Goal: Task Accomplishment & Management: Complete application form

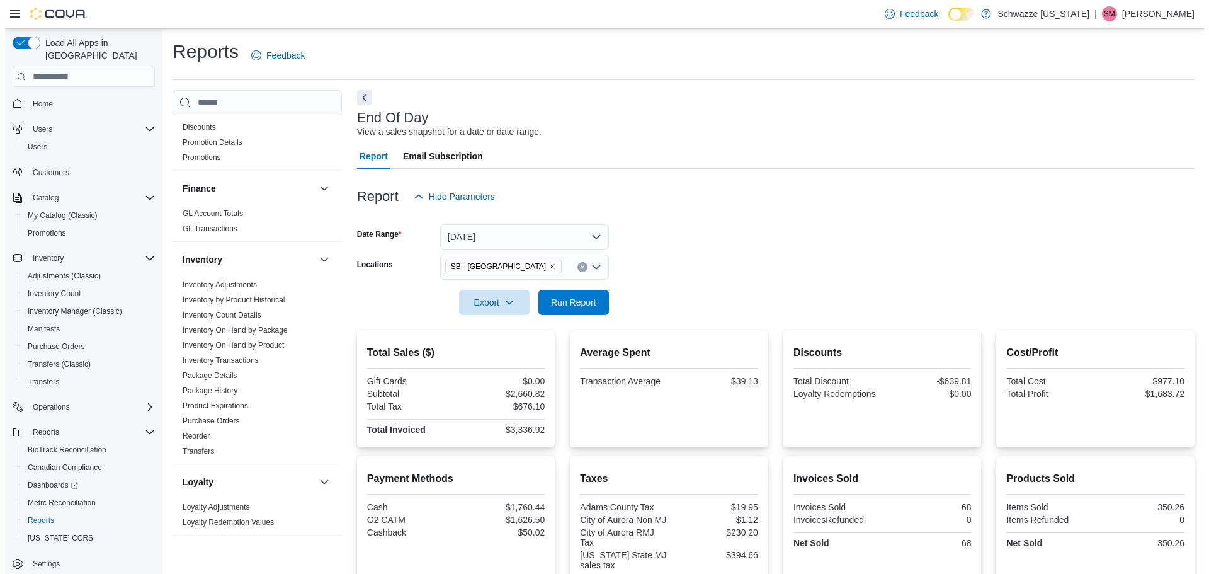
scroll to position [273, 0]
click at [223, 422] on link "Purchase Orders" at bounding box center [206, 421] width 57 height 9
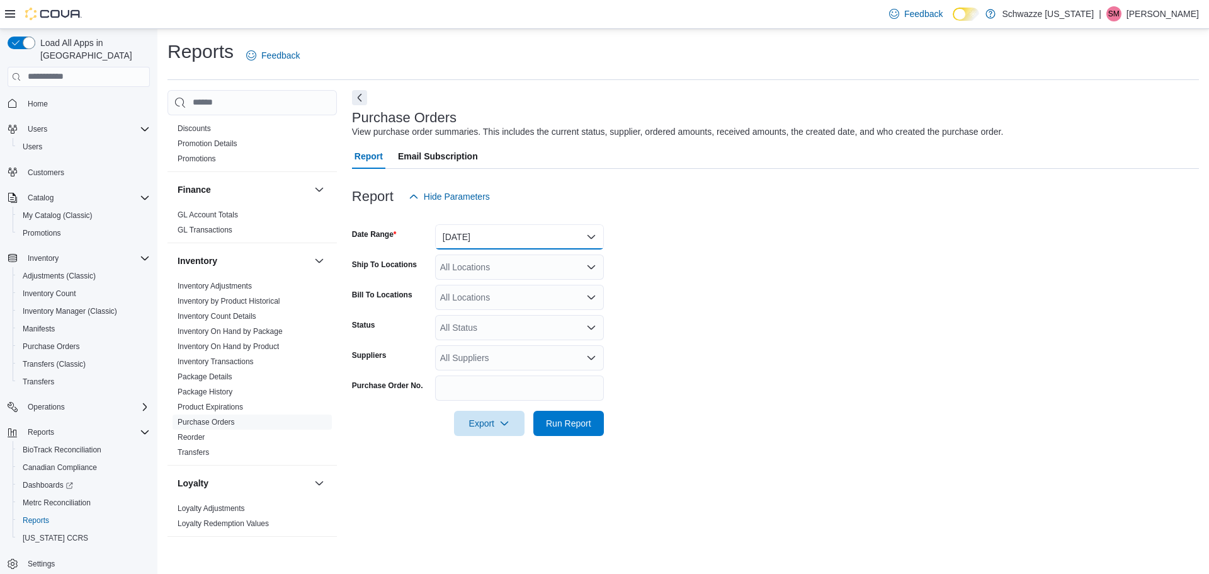
click at [550, 231] on button "Yesterday" at bounding box center [519, 236] width 169 height 25
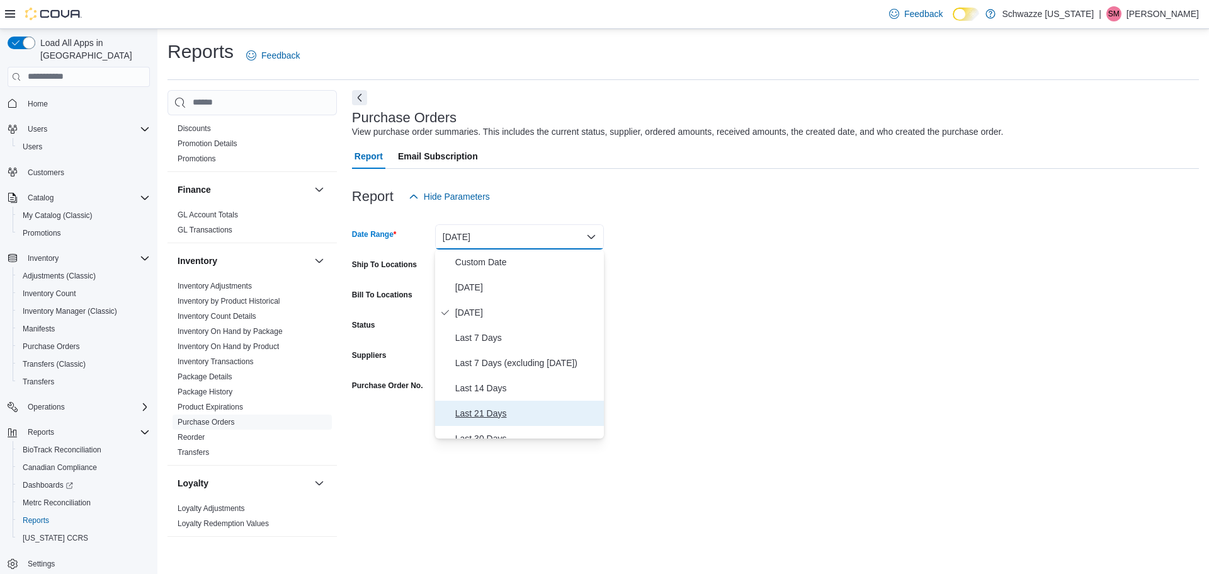
click at [477, 414] on span "Last 21 Days" at bounding box center [527, 412] width 144 height 15
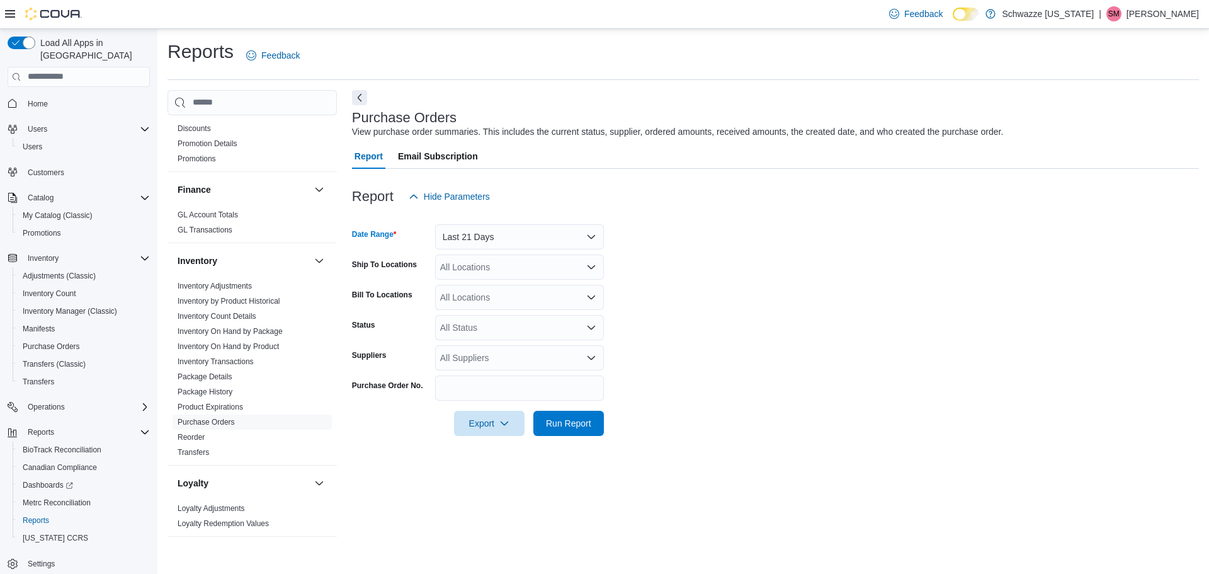
click at [481, 268] on div "All Locations" at bounding box center [519, 266] width 169 height 25
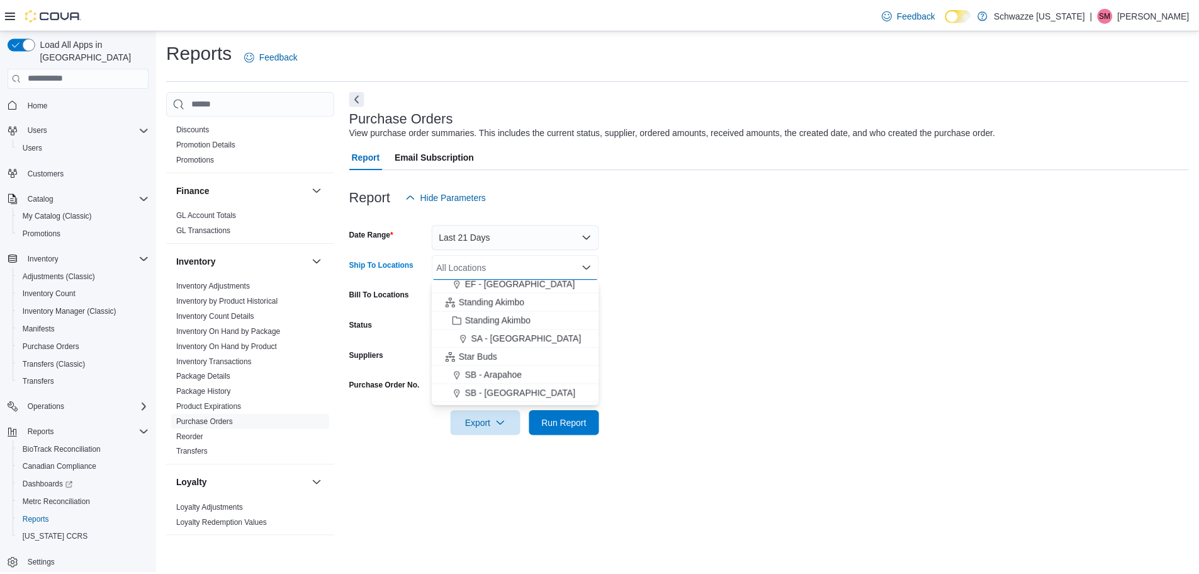
scroll to position [126, 0]
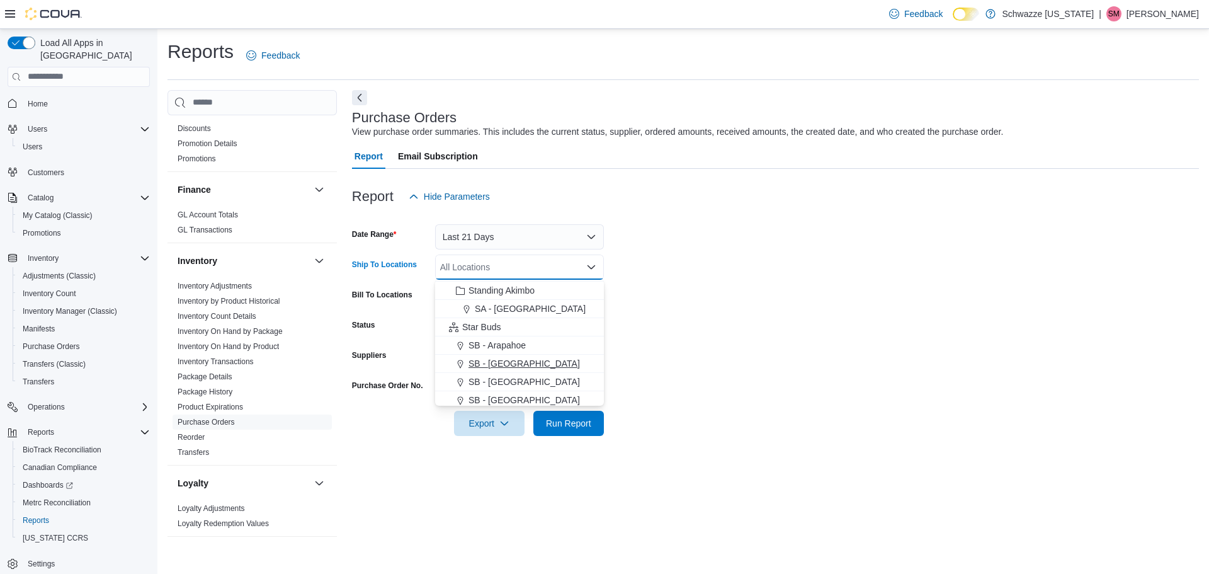
click at [500, 360] on span "SB - [GEOGRAPHIC_DATA]" at bounding box center [523, 363] width 111 height 13
click at [721, 359] on form "Date Range Last 21 Days Ship To Locations SB - Aurora Combo box. Selected. SB -…" at bounding box center [775, 322] width 847 height 227
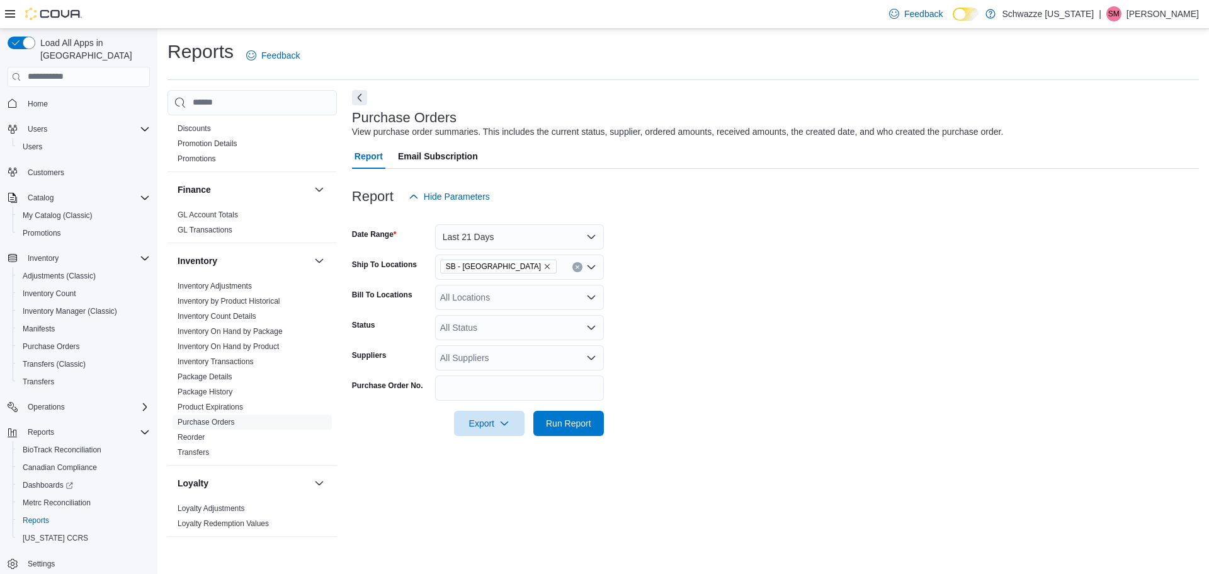
click at [562, 332] on div "All Status" at bounding box center [519, 327] width 169 height 25
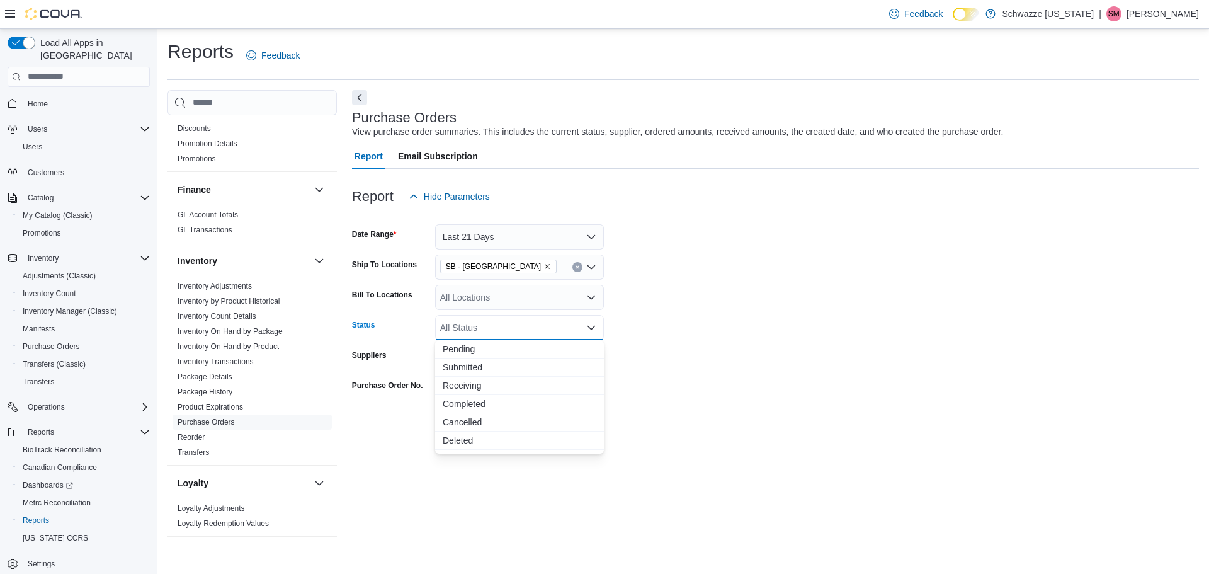
click at [550, 343] on span "Pending" at bounding box center [520, 349] width 154 height 13
click at [758, 363] on form "Date Range Last 21 Days Ship To Locations SB - Aurora Bill To Locations All Loc…" at bounding box center [775, 322] width 847 height 227
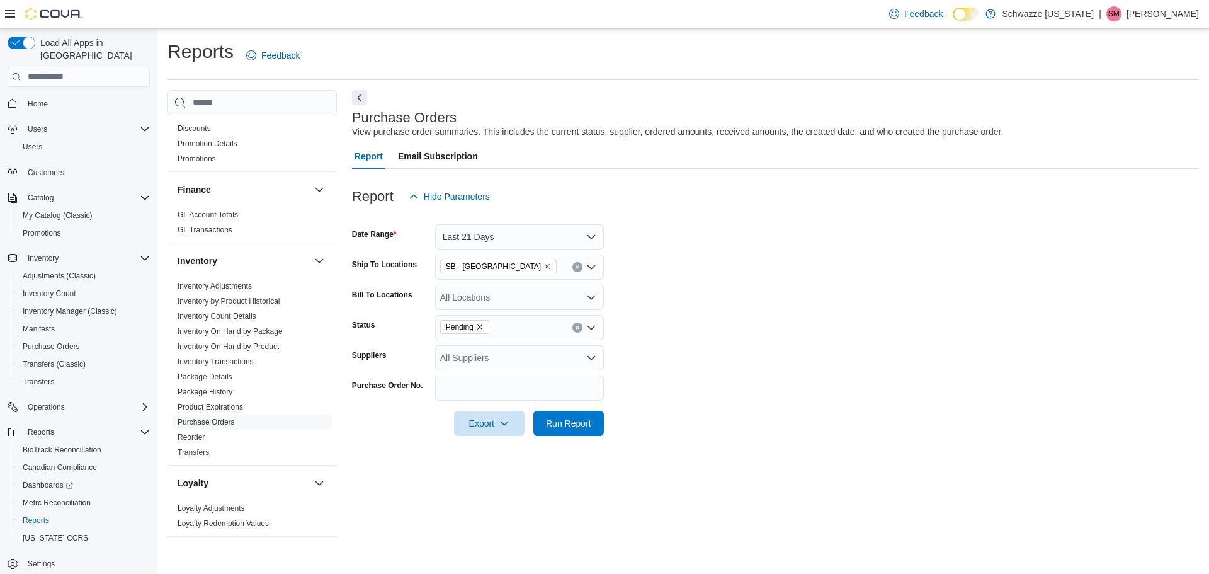
click at [520, 361] on div "All Suppliers" at bounding box center [519, 357] width 169 height 25
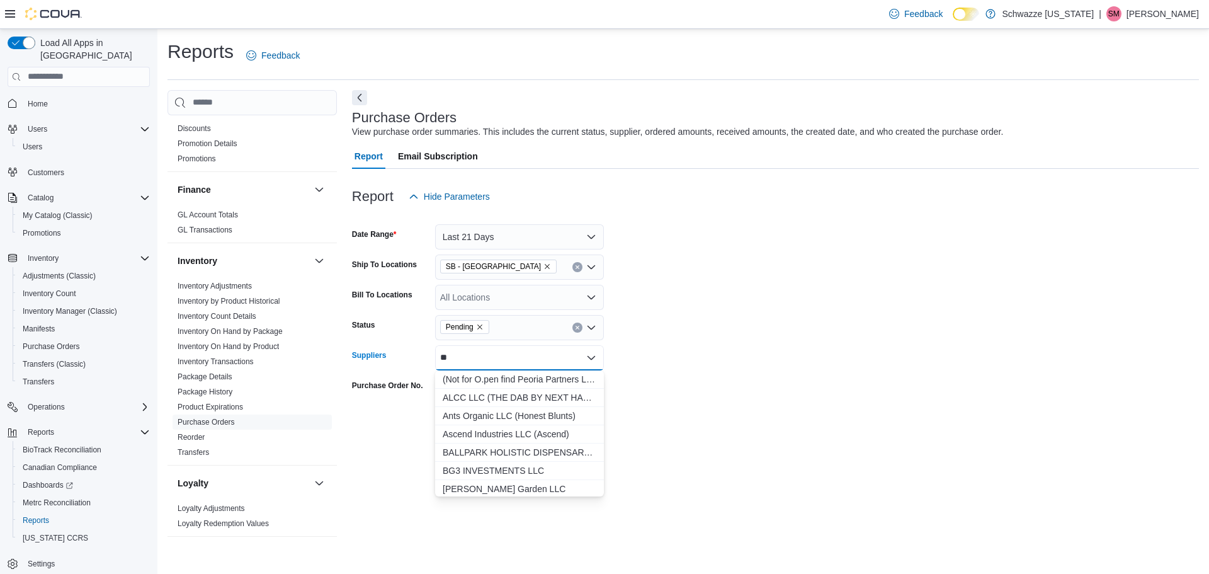
type input "*"
click at [822, 389] on form "Date Range Last 21 Days Ship To Locations SB - Aurora Bill To Locations All Loc…" at bounding box center [775, 322] width 847 height 227
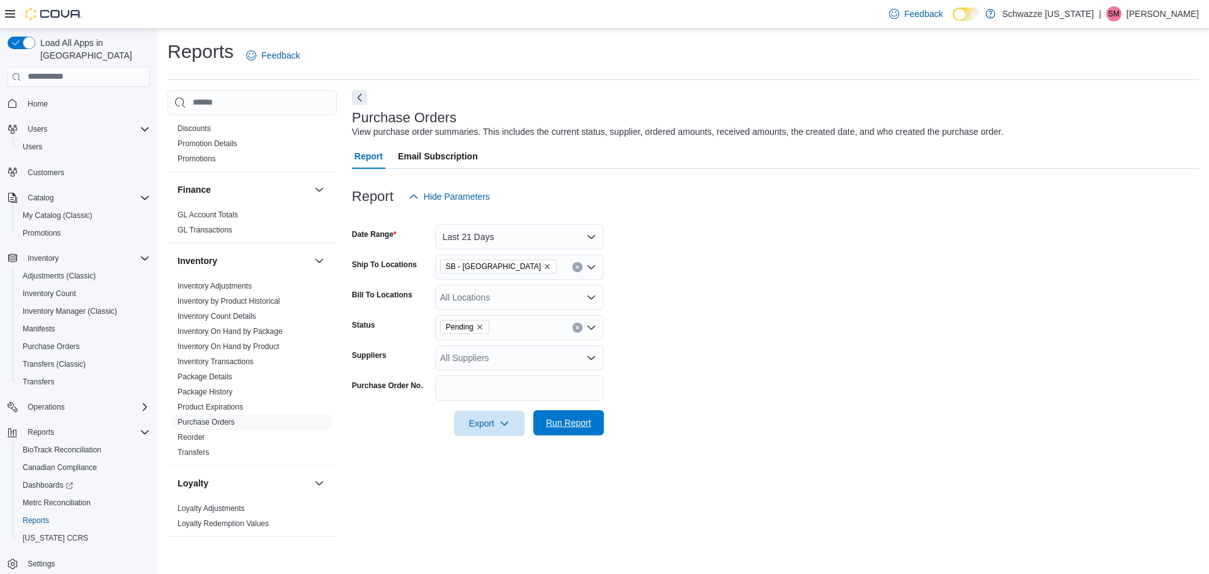
click at [562, 420] on span "Run Report" at bounding box center [568, 422] width 45 height 13
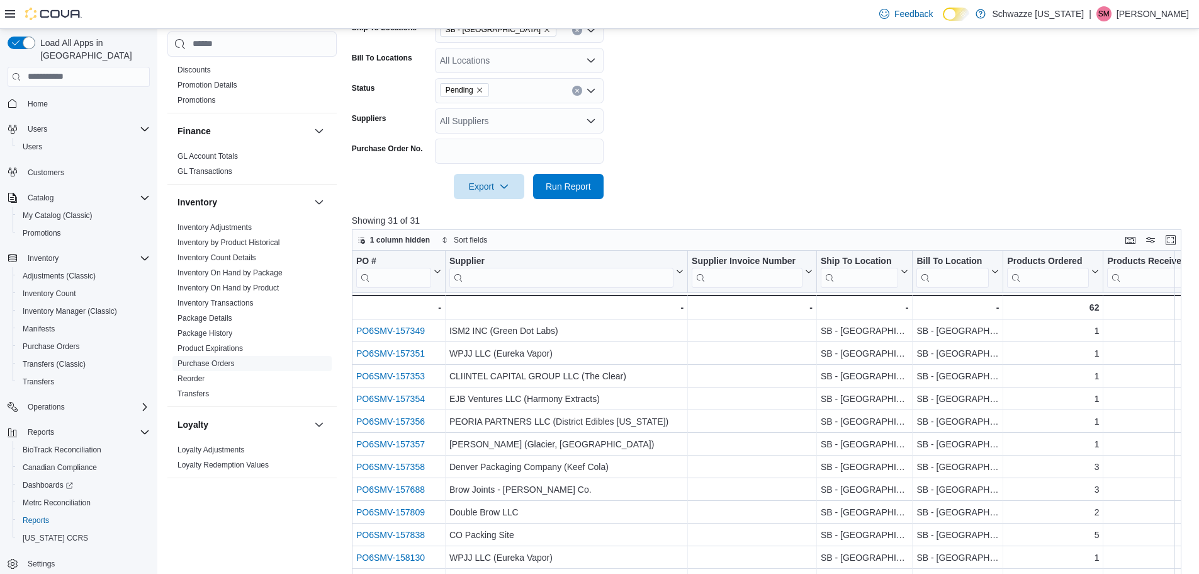
scroll to position [46, 0]
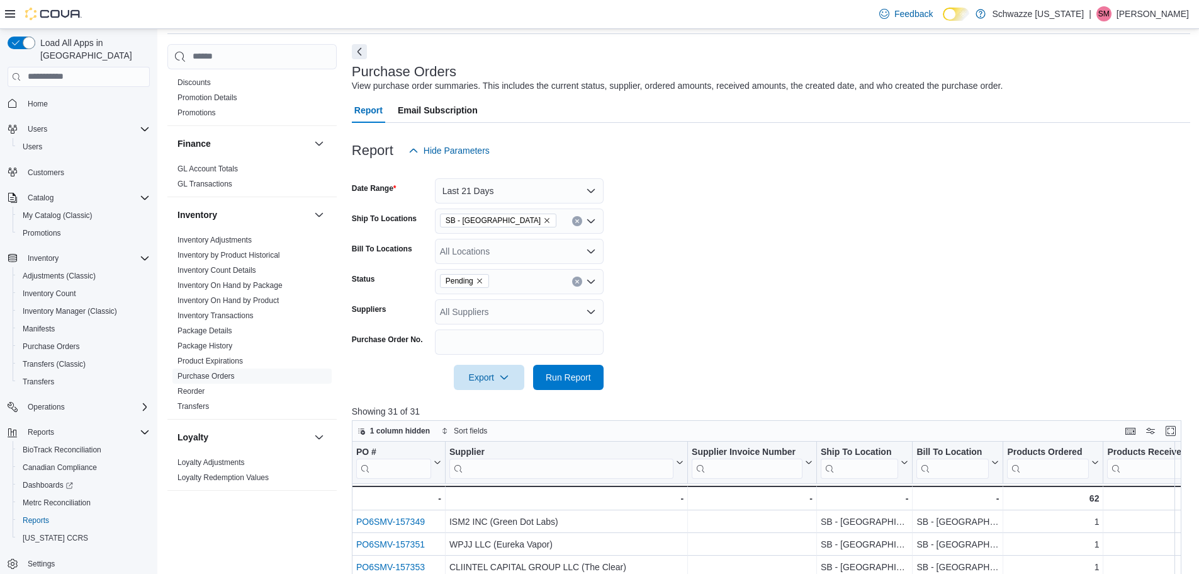
click at [494, 307] on div "All Suppliers" at bounding box center [519, 311] width 169 height 25
type input "****"
click at [531, 336] on span "Schwazze Distribution Center" at bounding box center [520, 333] width 154 height 13
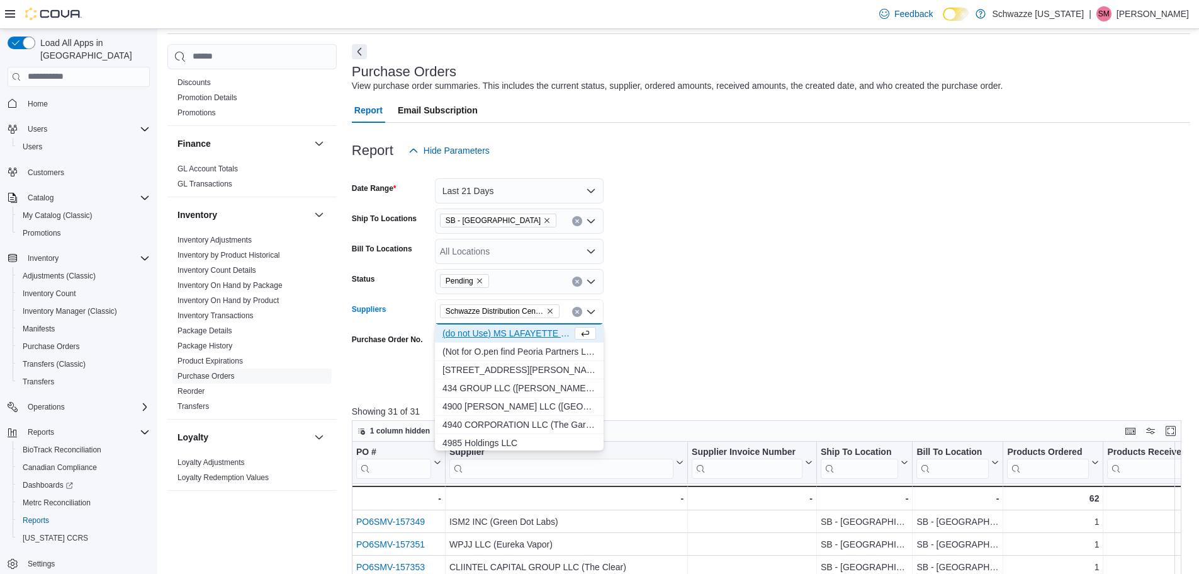
click at [671, 341] on form "Date Range Last 21 Days Ship To Locations SB - Aurora Bill To Locations All Loc…" at bounding box center [771, 276] width 839 height 227
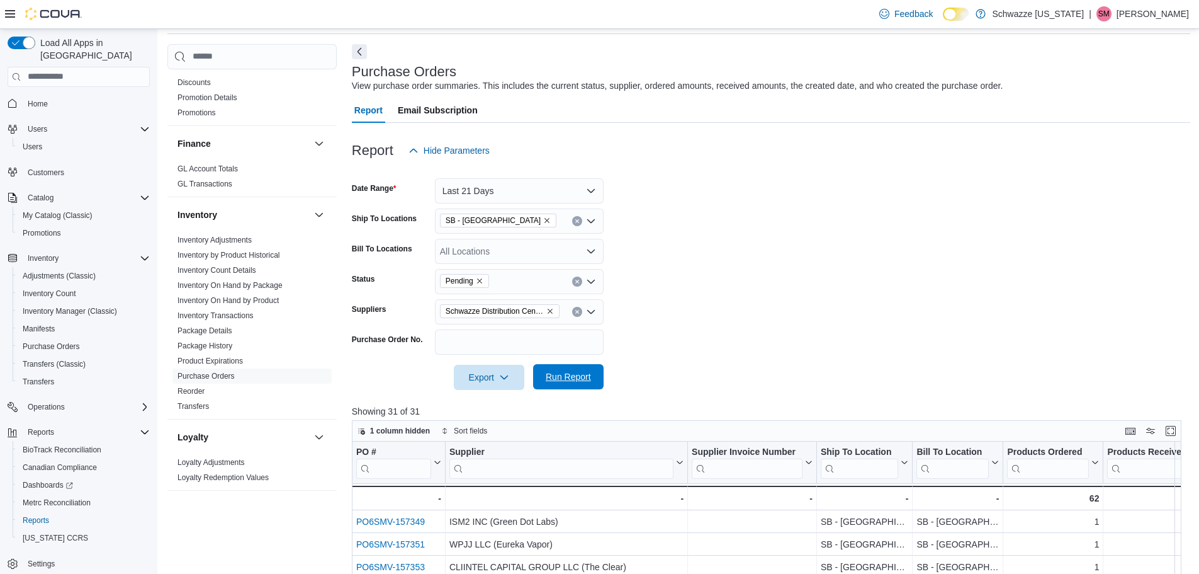
drag, startPoint x: 592, startPoint y: 381, endPoint x: 700, endPoint y: 345, distance: 113.5
click at [592, 381] on span "Run Report" at bounding box center [568, 377] width 55 height 25
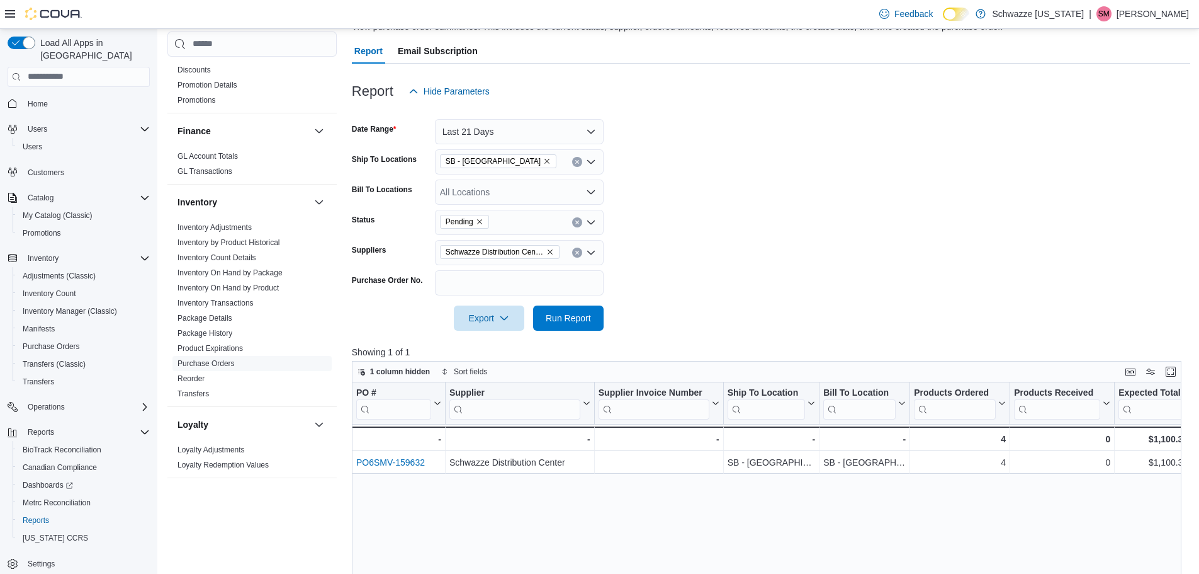
scroll to position [172, 0]
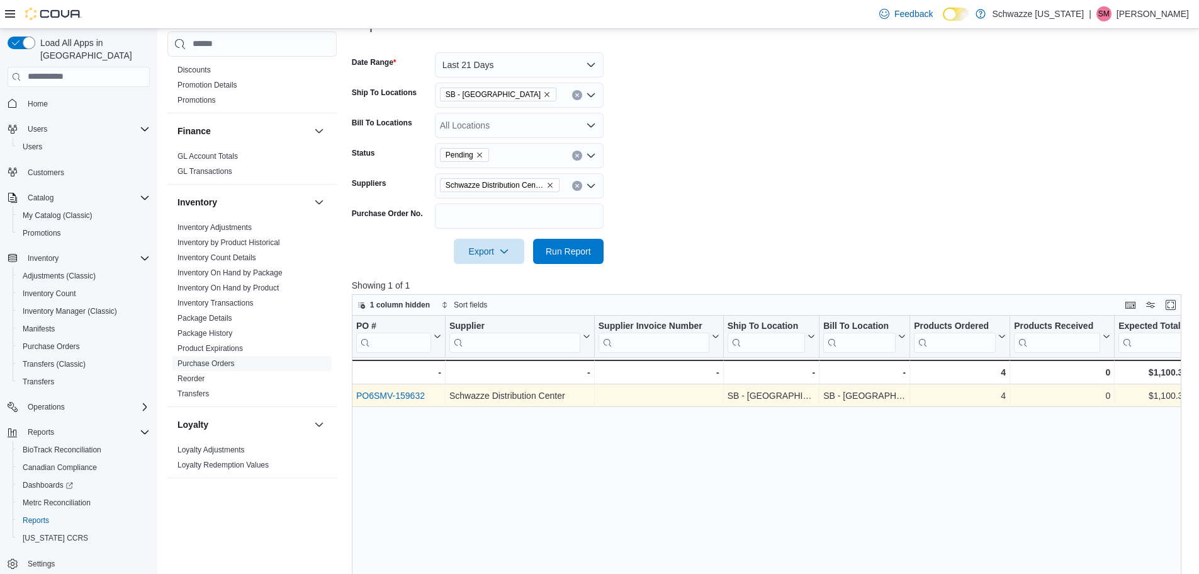
click at [388, 397] on link "PO6SMV-159632" at bounding box center [390, 395] width 69 height 10
click at [397, 400] on link "PO6SMV-159632" at bounding box center [390, 395] width 69 height 10
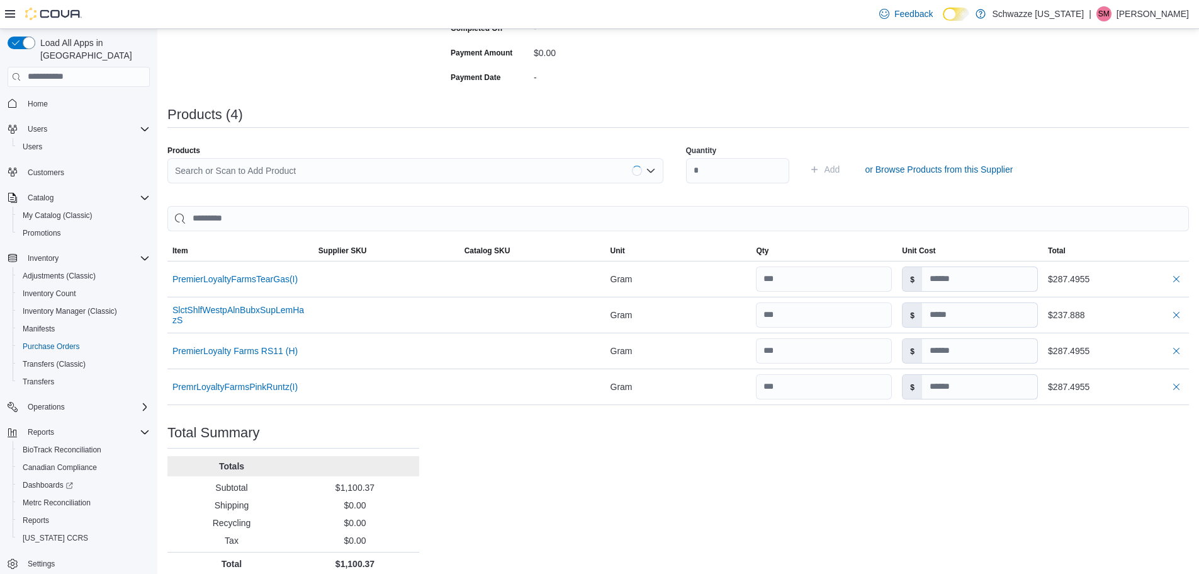
scroll to position [313, 0]
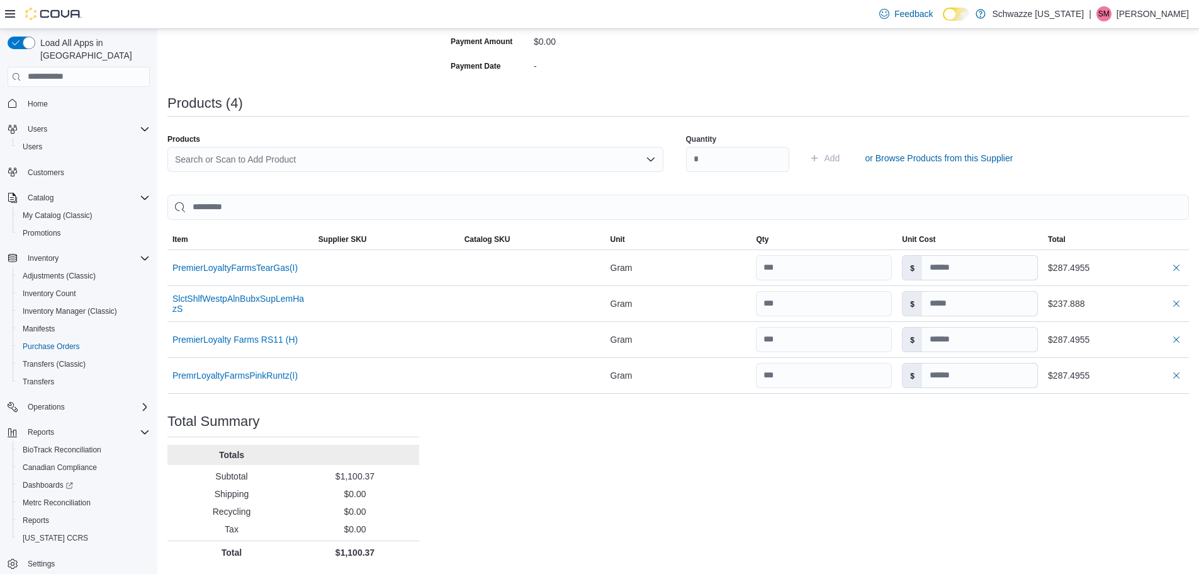
click at [596, 434] on div "Purchase Order: PO6SMV-159632 Feedback Purchase Order Details Edit Status Pendi…" at bounding box center [678, 182] width 1022 height 764
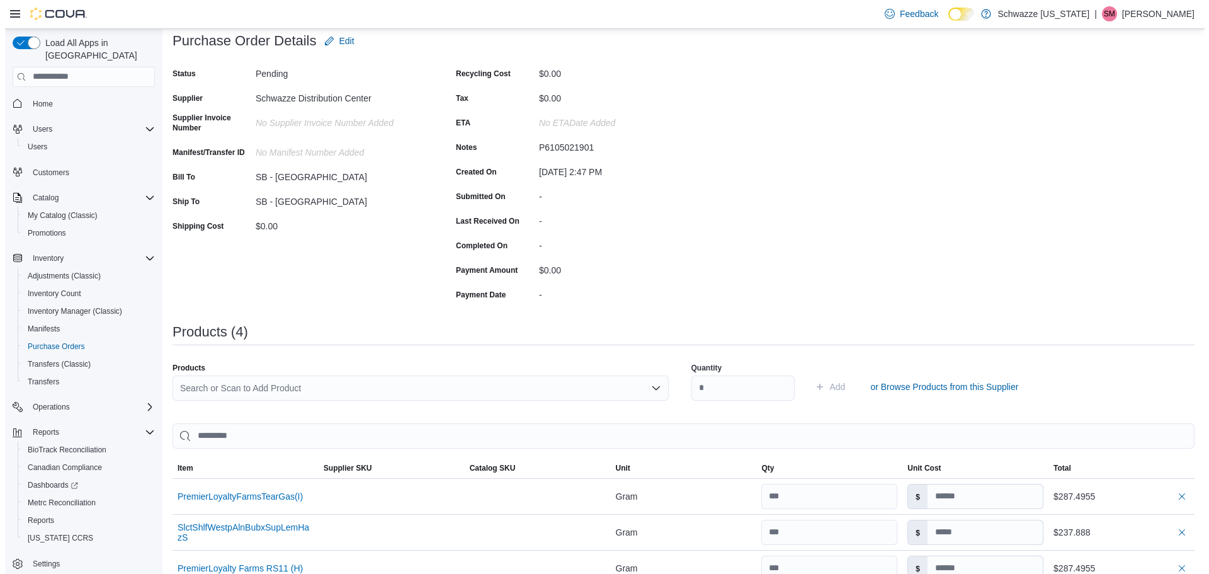
scroll to position [0, 0]
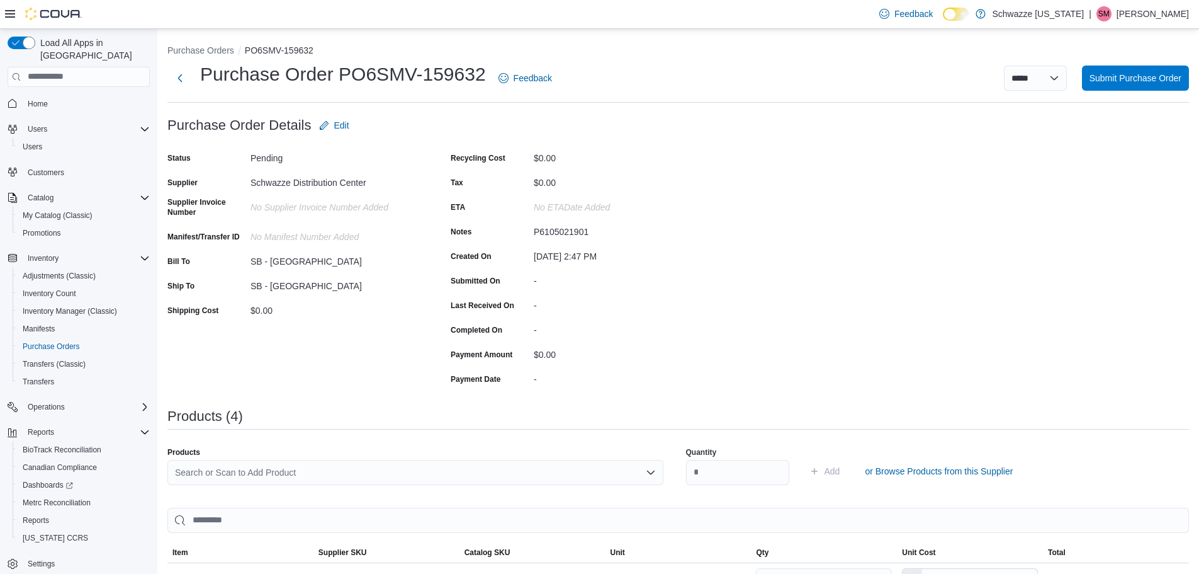
click at [746, 290] on div "Purchase Order: PO6SMV-159632 Feedback Purchase Order Details Edit Status Pendi…" at bounding box center [678, 495] width 1022 height 764
click at [1128, 83] on span "Submit Purchase Order" at bounding box center [1136, 77] width 92 height 13
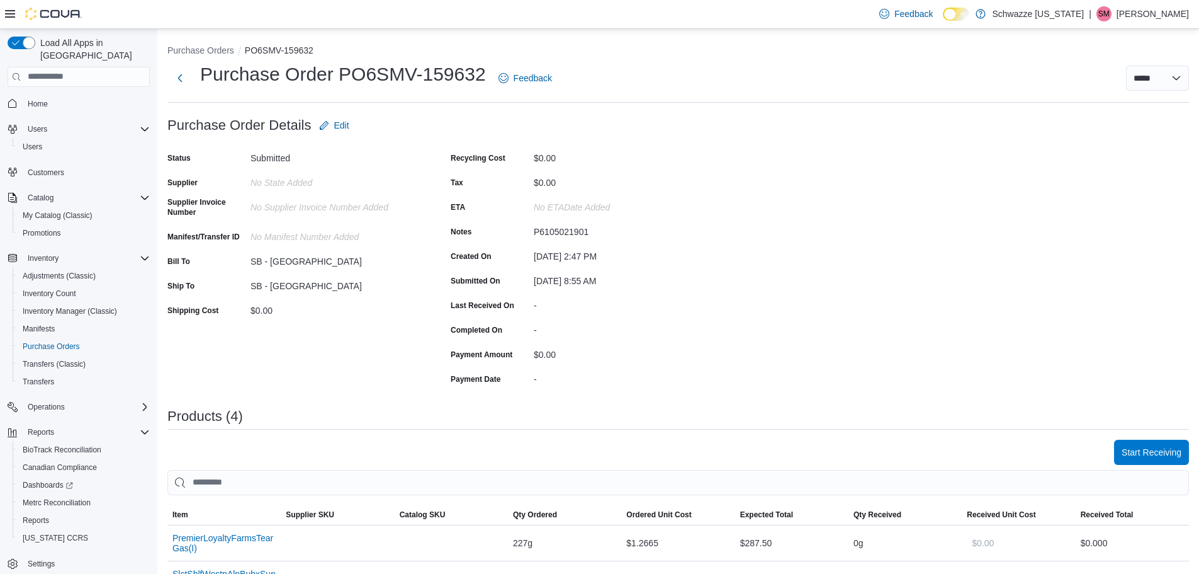
click at [941, 359] on div "Purchase Order: PO6SMV-159632 Feedback Purchase Order Details Edit Status Submi…" at bounding box center [678, 476] width 1022 height 726
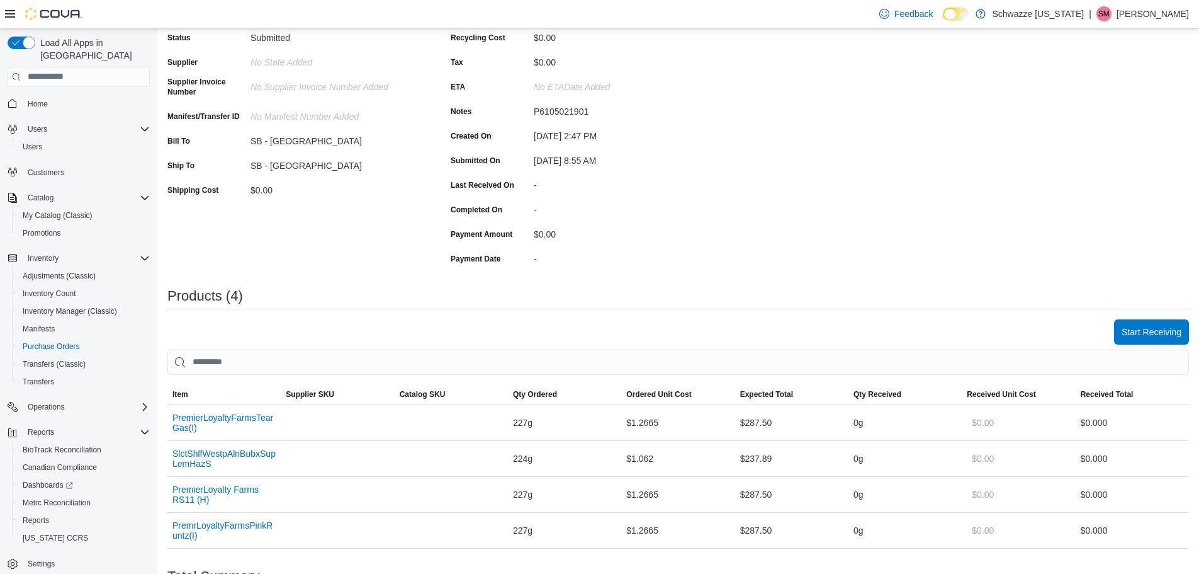
scroll to position [189, 0]
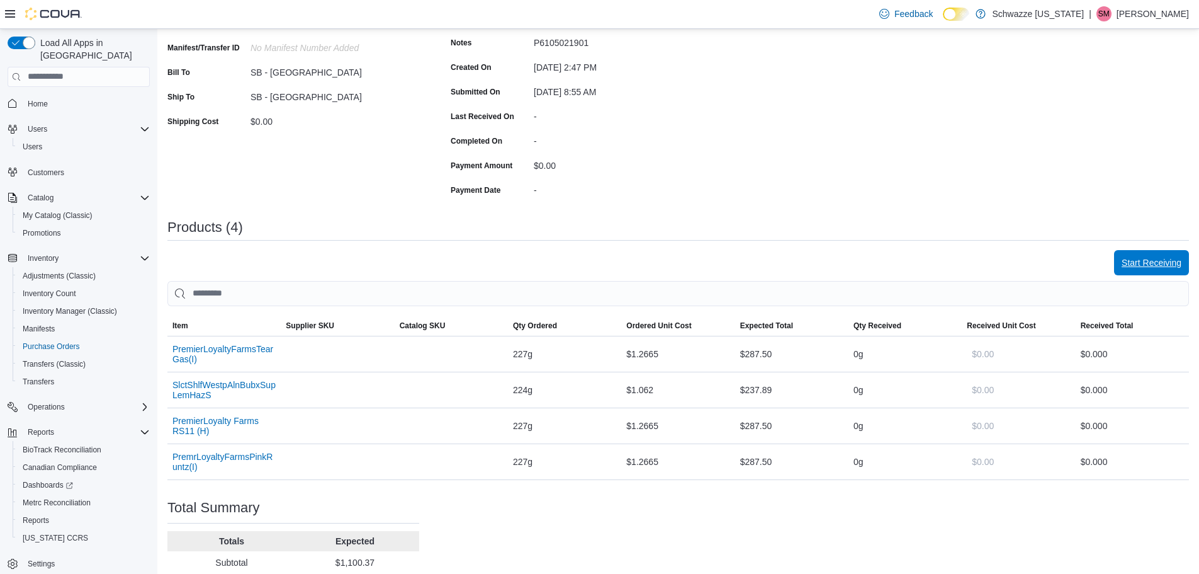
click at [1182, 262] on span "Start Receiving" at bounding box center [1152, 262] width 60 height 13
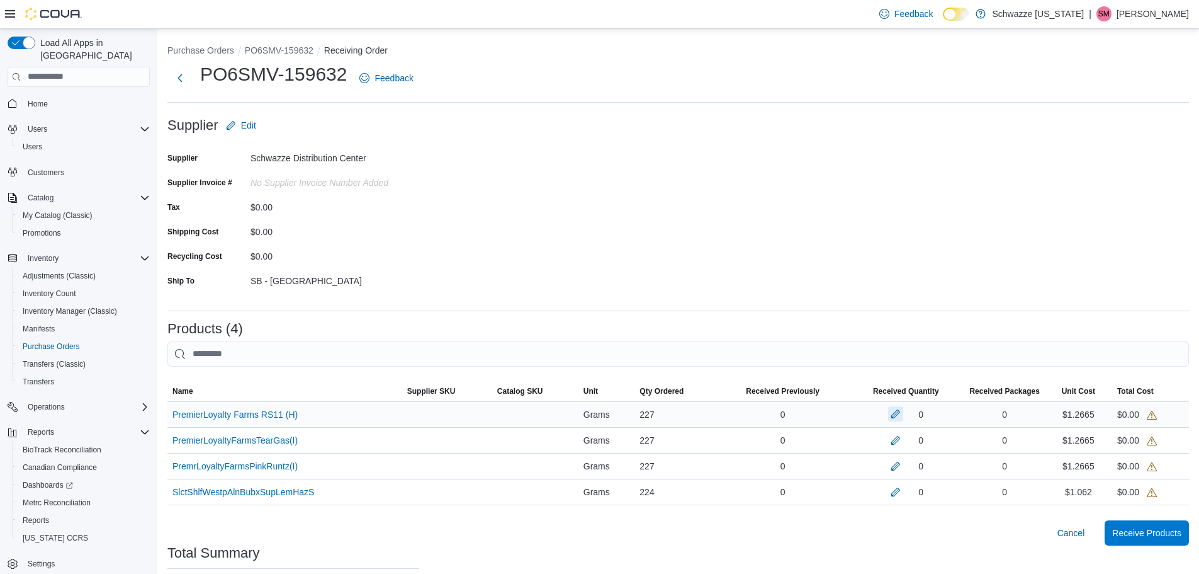
click at [903, 416] on button "button" at bounding box center [895, 413] width 15 height 15
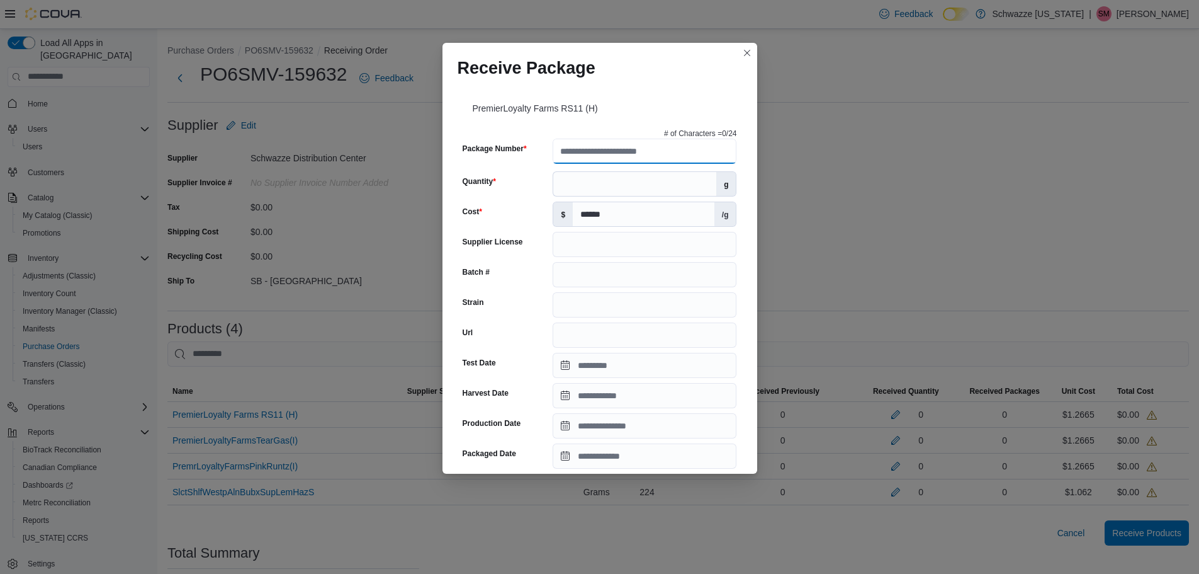
click at [643, 149] on input "Package Number" at bounding box center [645, 151] width 184 height 25
type input "**********"
click at [637, 190] on input "Quantity" at bounding box center [634, 184] width 163 height 24
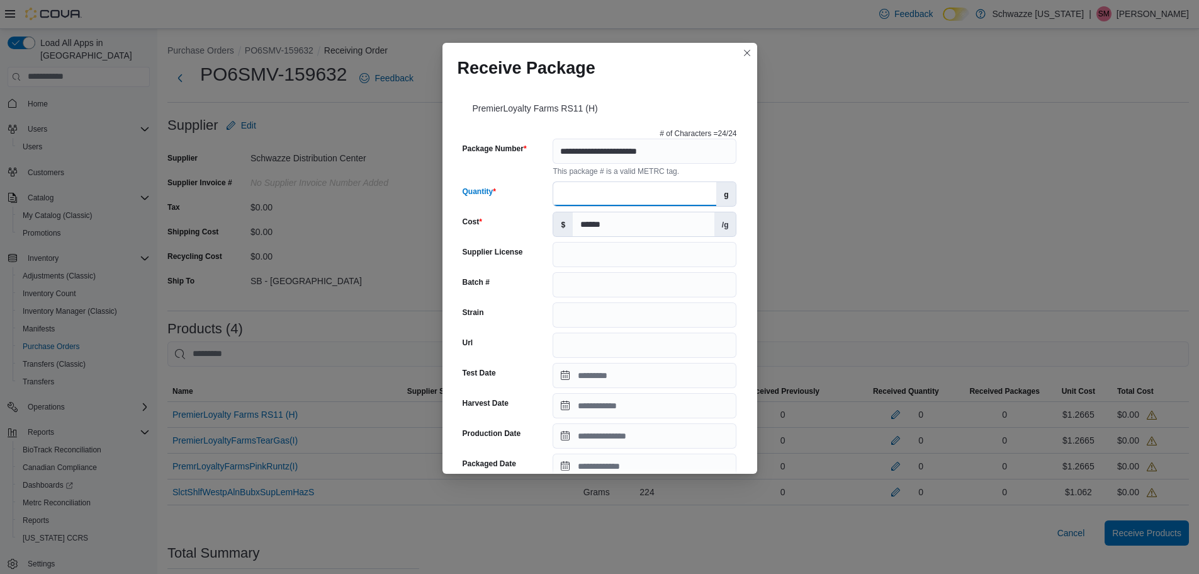
type input "***"
click at [584, 307] on input "Strain" at bounding box center [645, 314] width 184 height 25
type input "****"
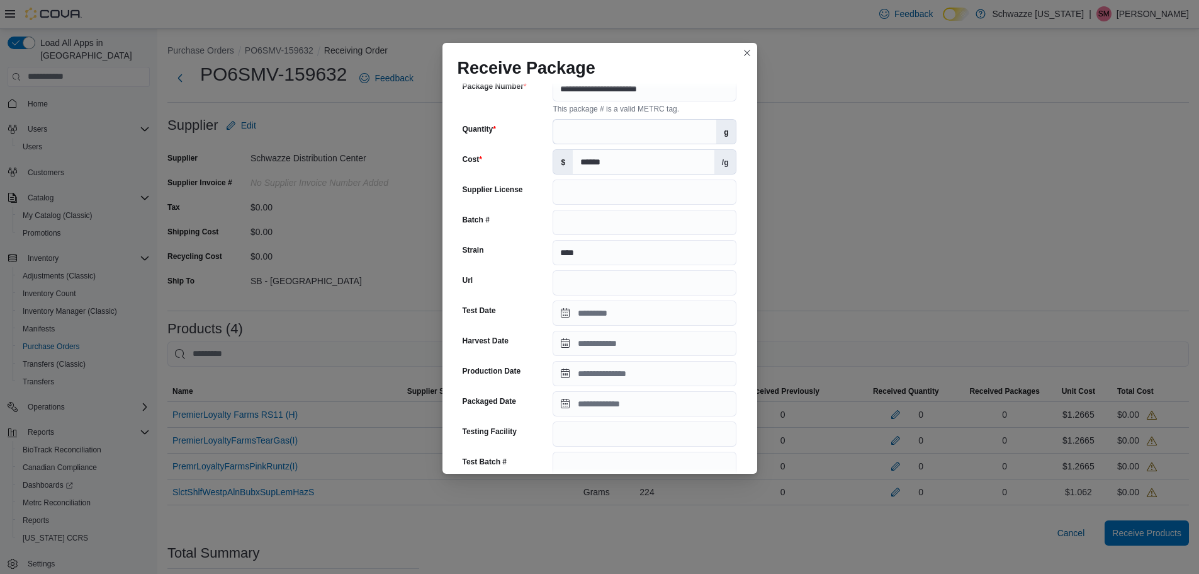
scroll to position [189, 0]
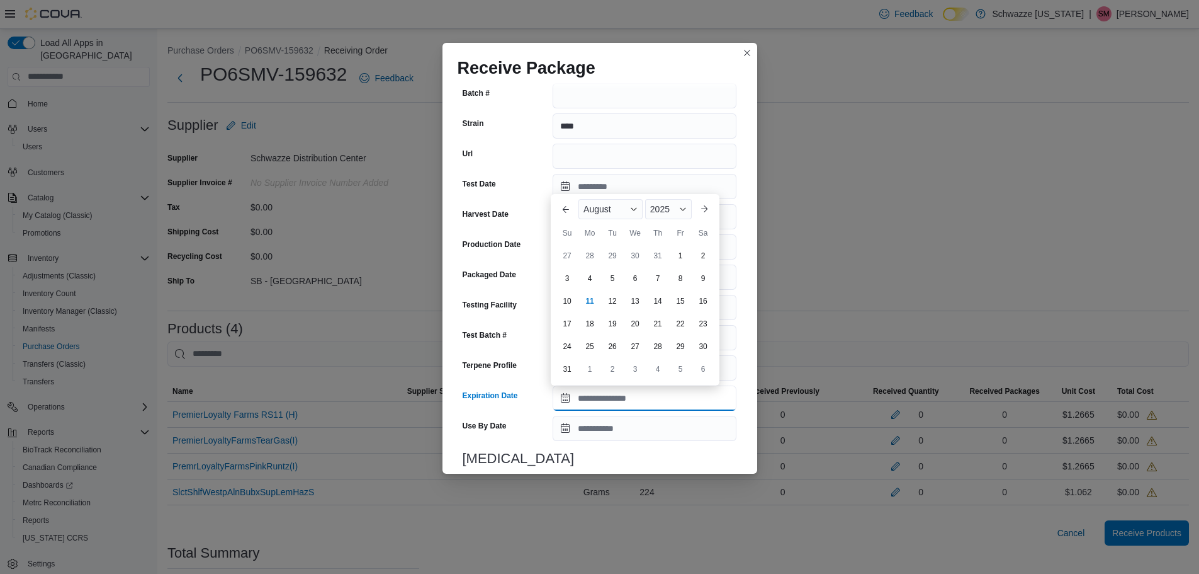
click at [604, 398] on input "Expiration Date" at bounding box center [645, 397] width 184 height 25
click at [602, 212] on span "August" at bounding box center [598, 209] width 28 height 10
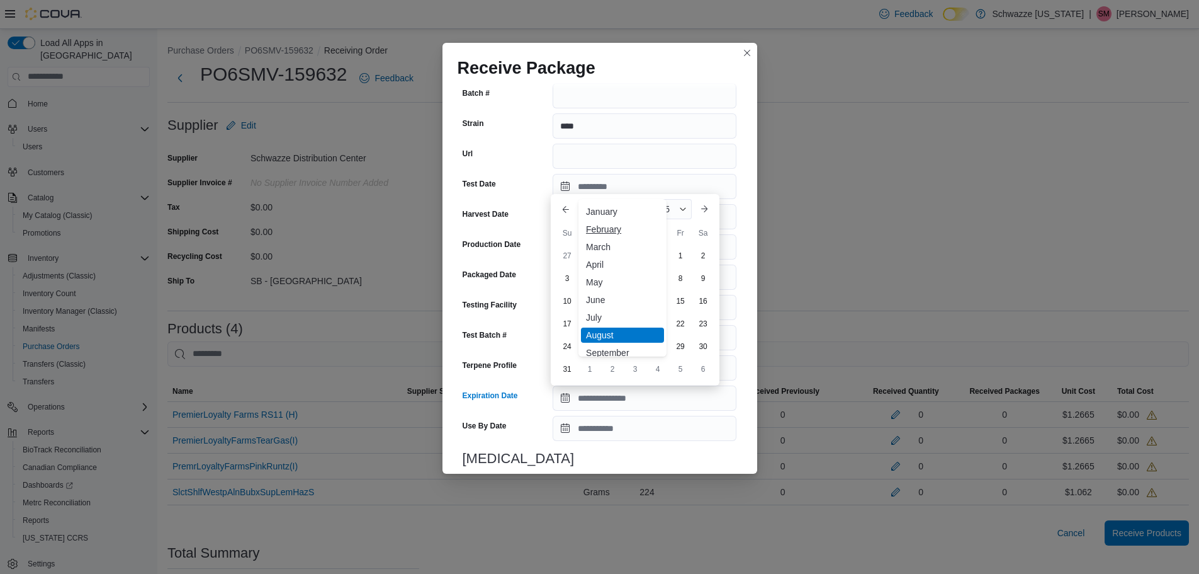
click at [598, 229] on div "February" at bounding box center [622, 229] width 83 height 15
click at [676, 237] on div "2025" at bounding box center [670, 232] width 44 height 20
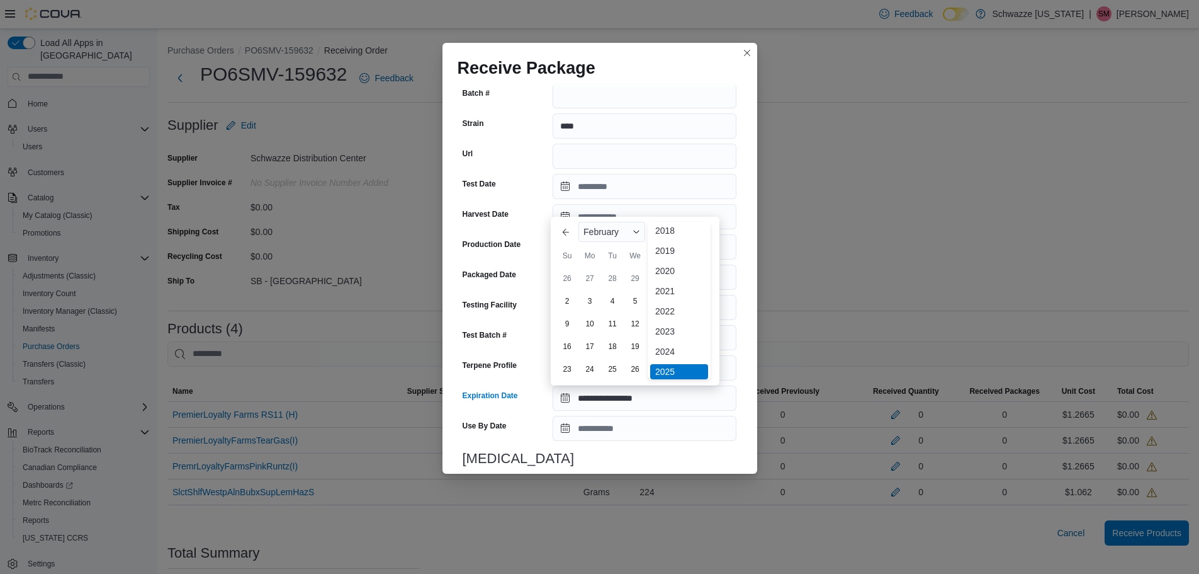
scroll to position [67, 0]
click at [659, 326] on div "2026" at bounding box center [679, 328] width 58 height 15
click at [568, 364] on div "22" at bounding box center [567, 369] width 22 height 22
type input "**********"
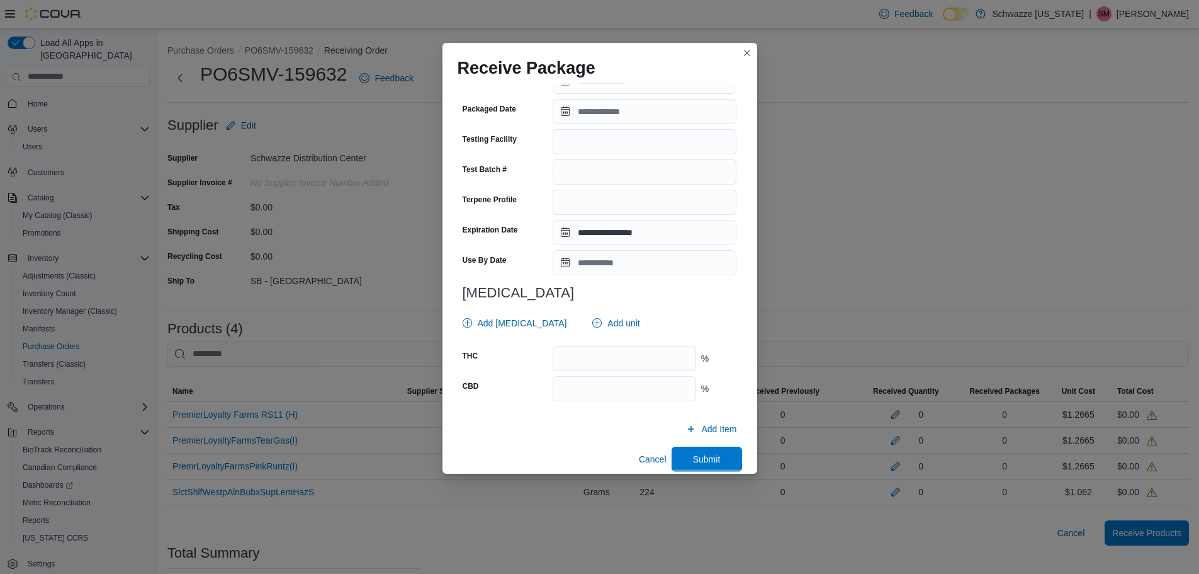
scroll to position [368, 0]
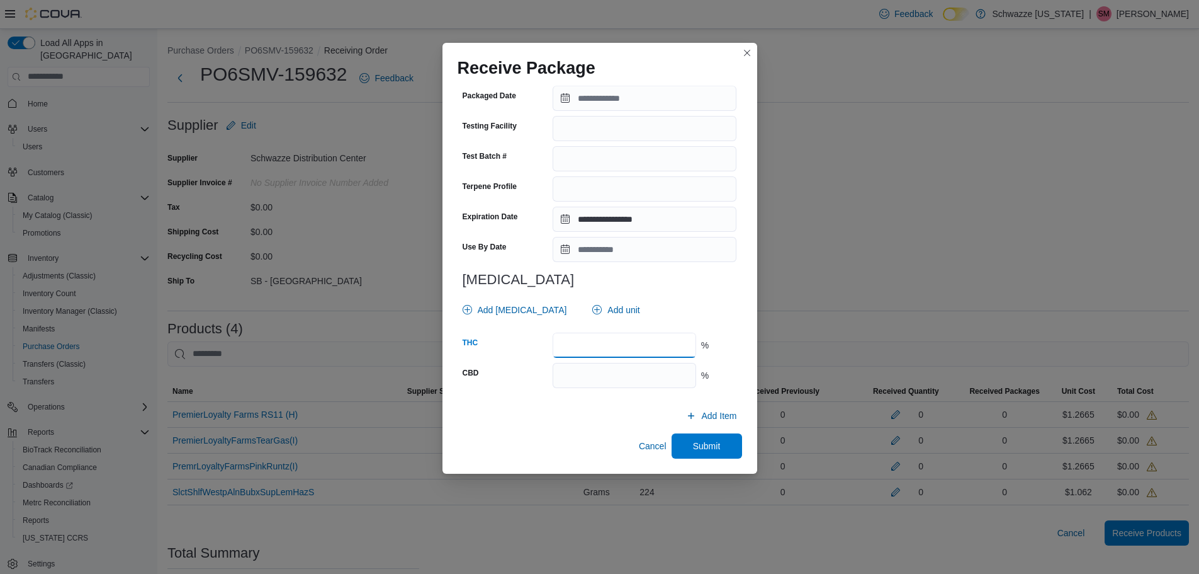
click at [623, 336] on input "number" at bounding box center [624, 344] width 143 height 25
type input "****"
click at [709, 452] on span "Submit" at bounding box center [706, 445] width 55 height 25
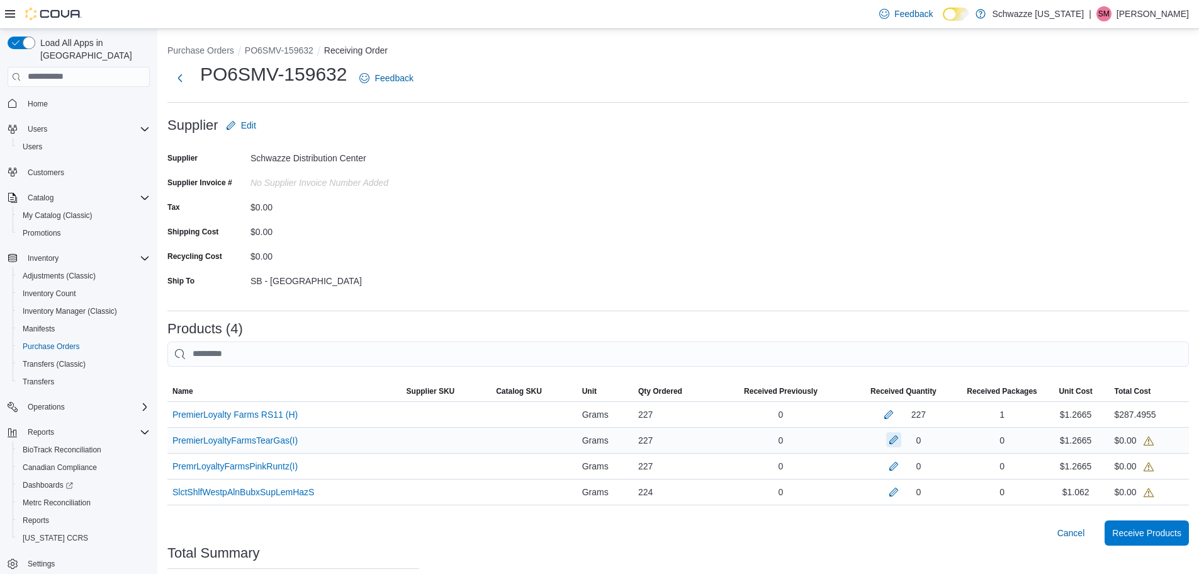
click at [896, 443] on button "button" at bounding box center [893, 439] width 15 height 15
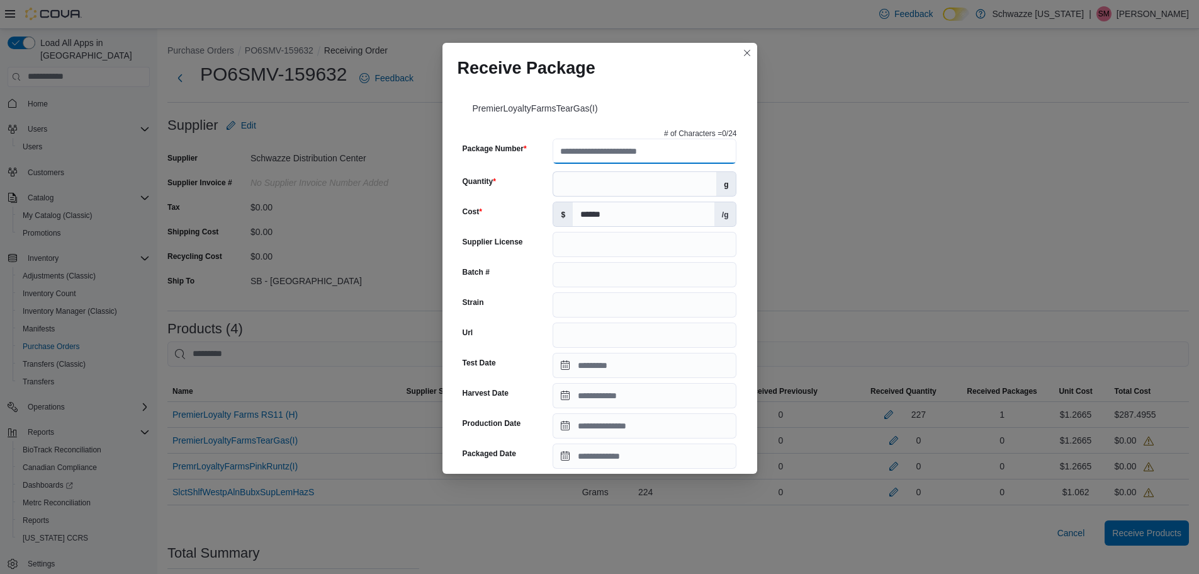
click at [623, 145] on input "Package Number" at bounding box center [645, 151] width 184 height 25
type input "**********"
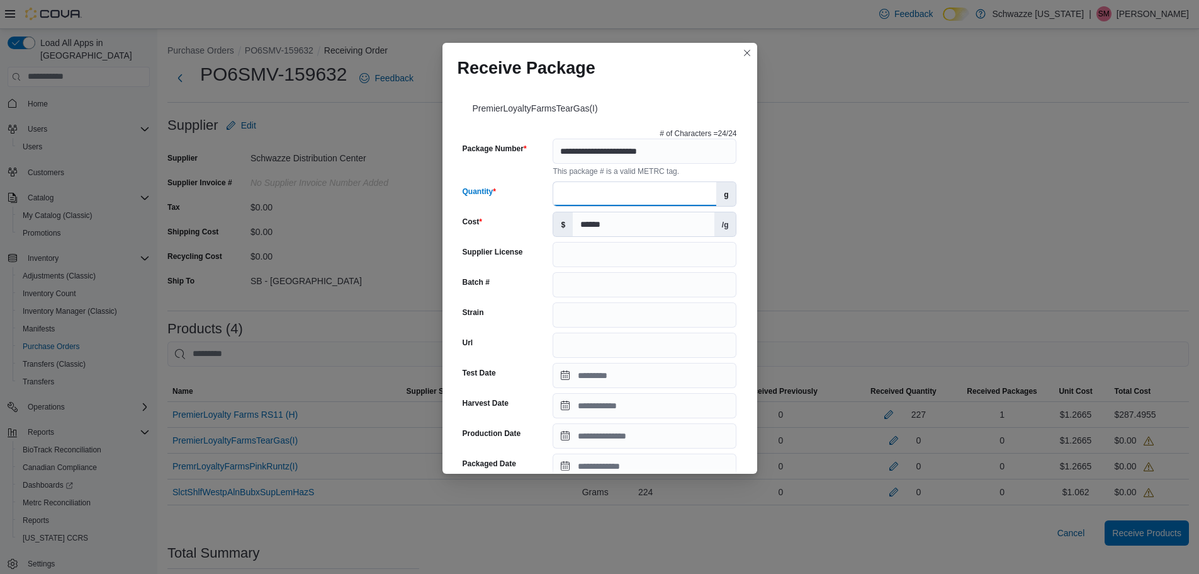
click at [643, 174] on div "**********" at bounding box center [600, 444] width 285 height 642
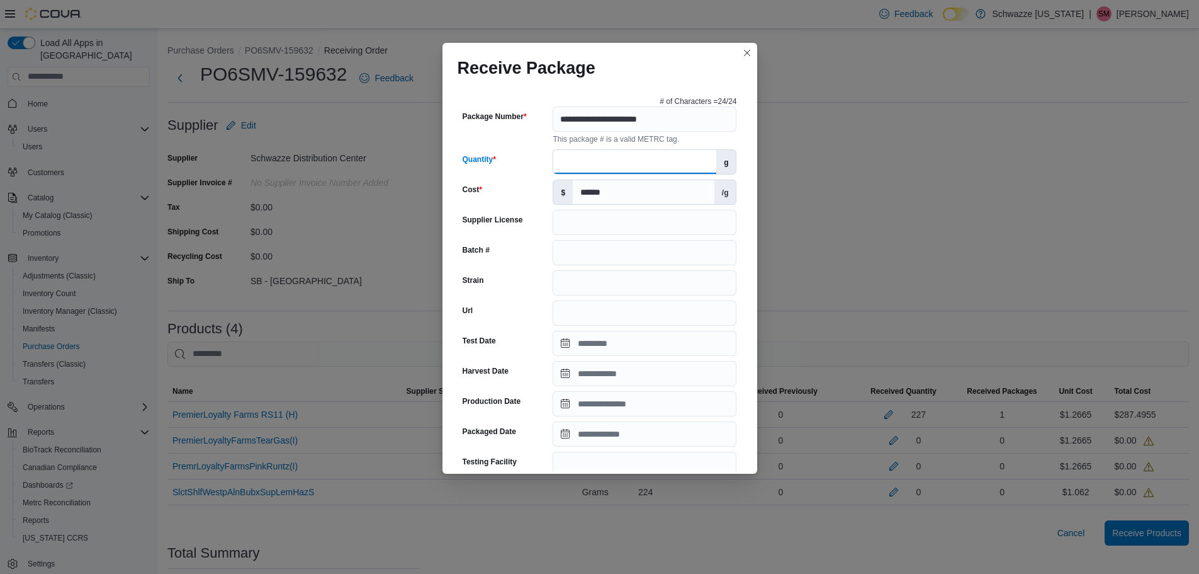
scroll to position [63, 0]
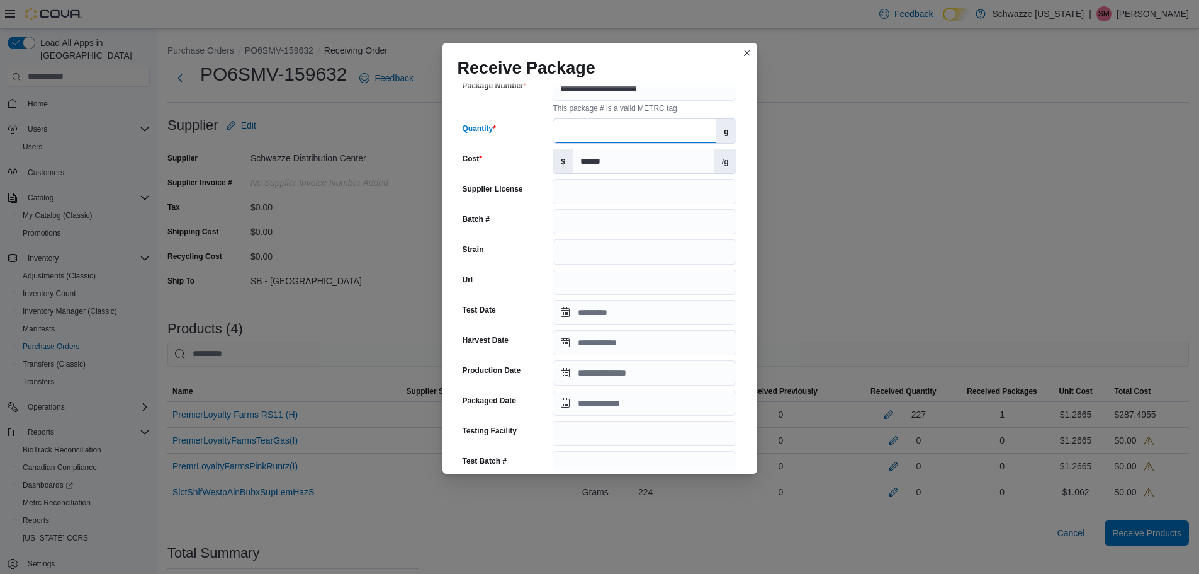
type input "***"
click at [643, 251] on input "Strain" at bounding box center [645, 251] width 184 height 25
type input "********"
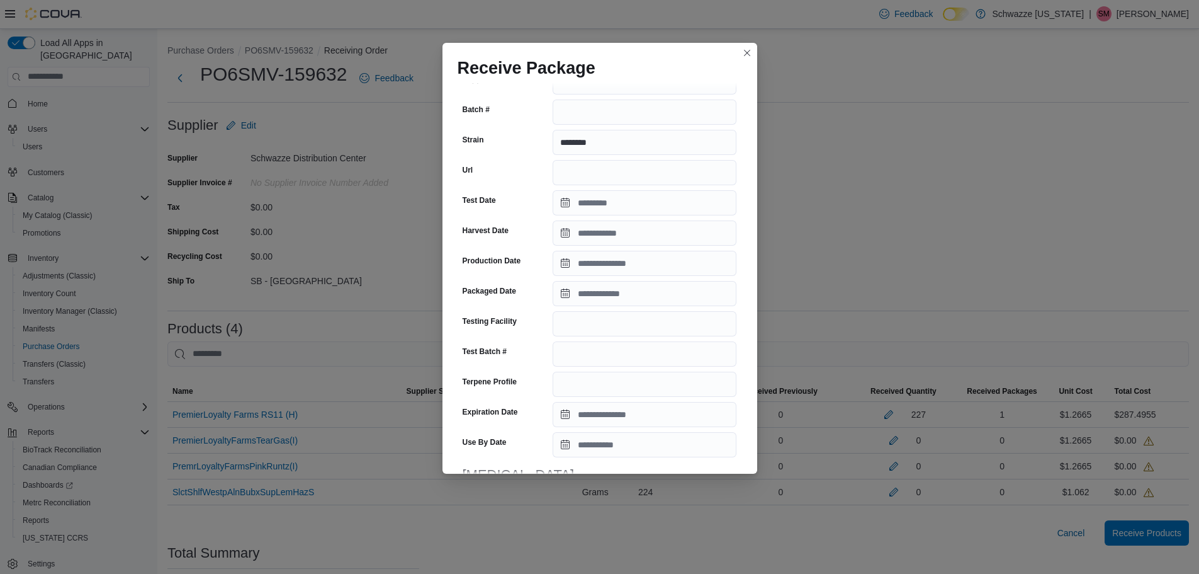
scroll to position [368, 0]
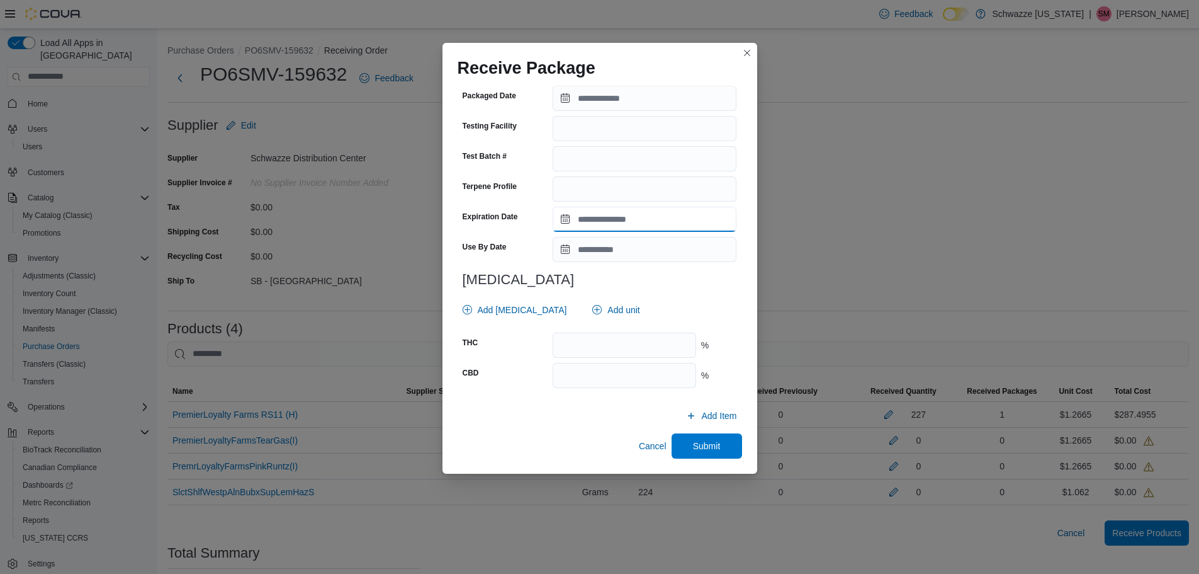
click at [626, 215] on input "Expiration Date" at bounding box center [645, 219] width 184 height 25
click at [603, 242] on span "August" at bounding box center [598, 247] width 28 height 10
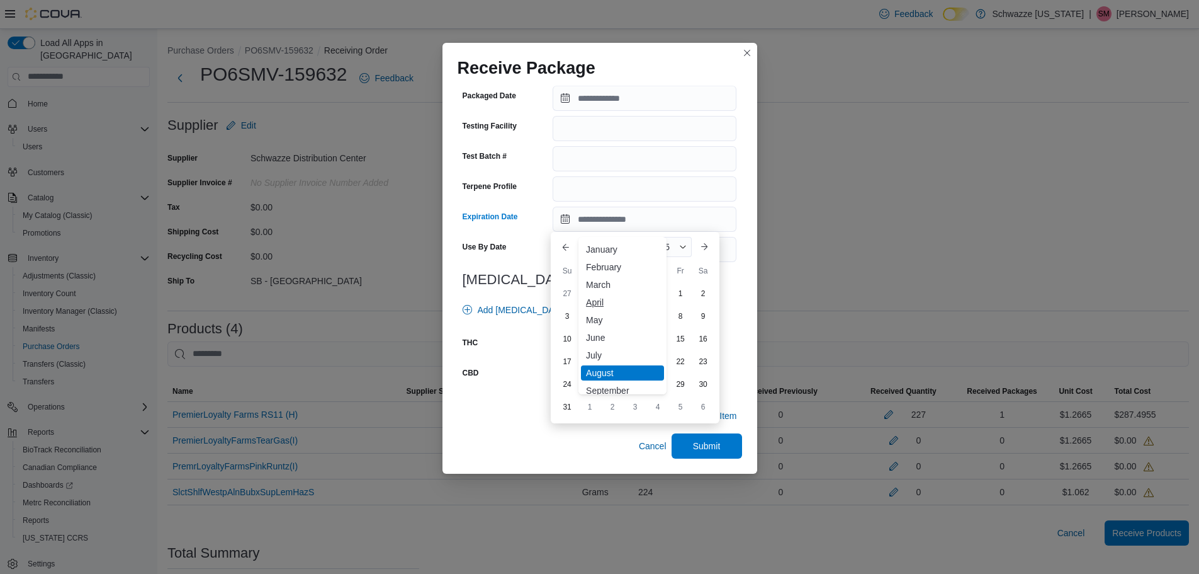
click at [606, 295] on div "April" at bounding box center [622, 302] width 83 height 15
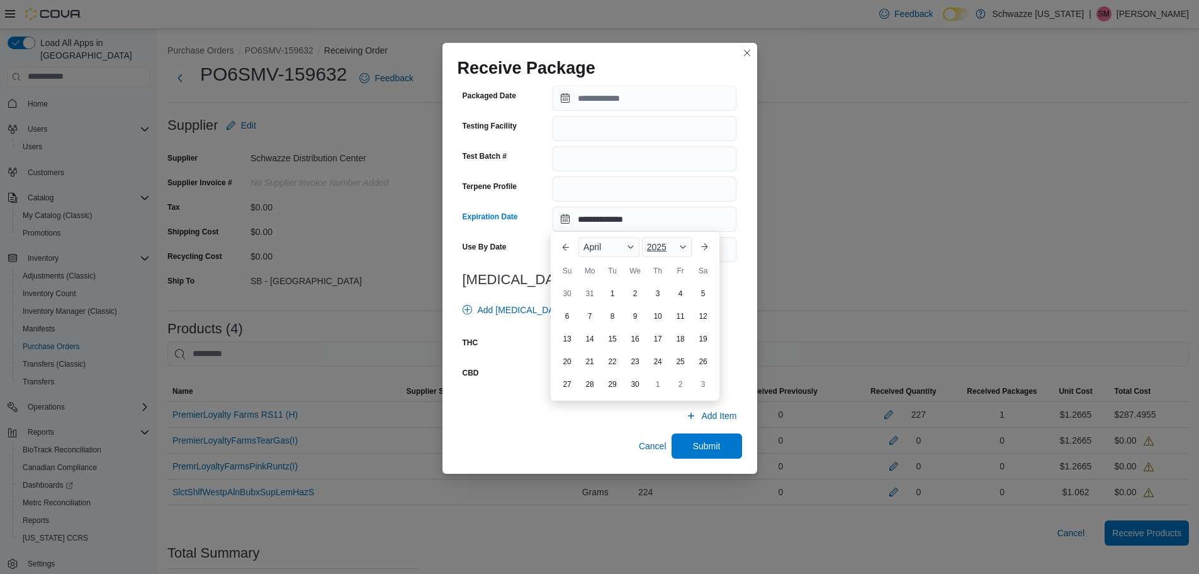
click at [668, 243] on div "2025" at bounding box center [667, 247] width 50 height 20
click at [667, 343] on div "2026" at bounding box center [674, 343] width 58 height 15
click at [565, 337] on div "12" at bounding box center [567, 339] width 22 height 22
type input "**********"
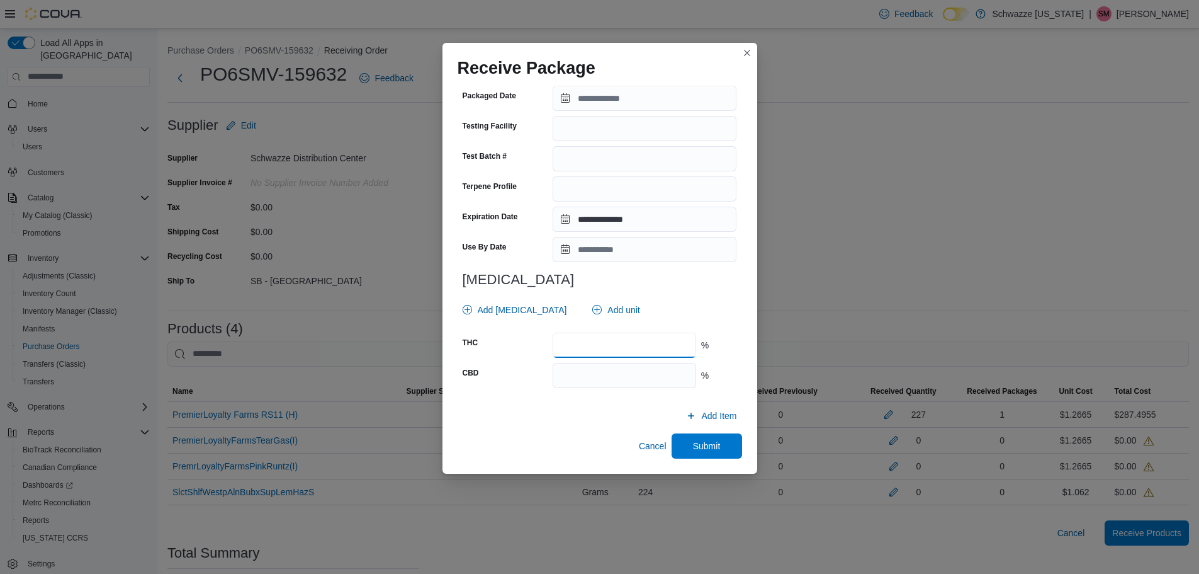
click at [589, 345] on input "number" at bounding box center [624, 344] width 143 height 25
type input "****"
click at [701, 444] on span "Submit" at bounding box center [707, 445] width 28 height 13
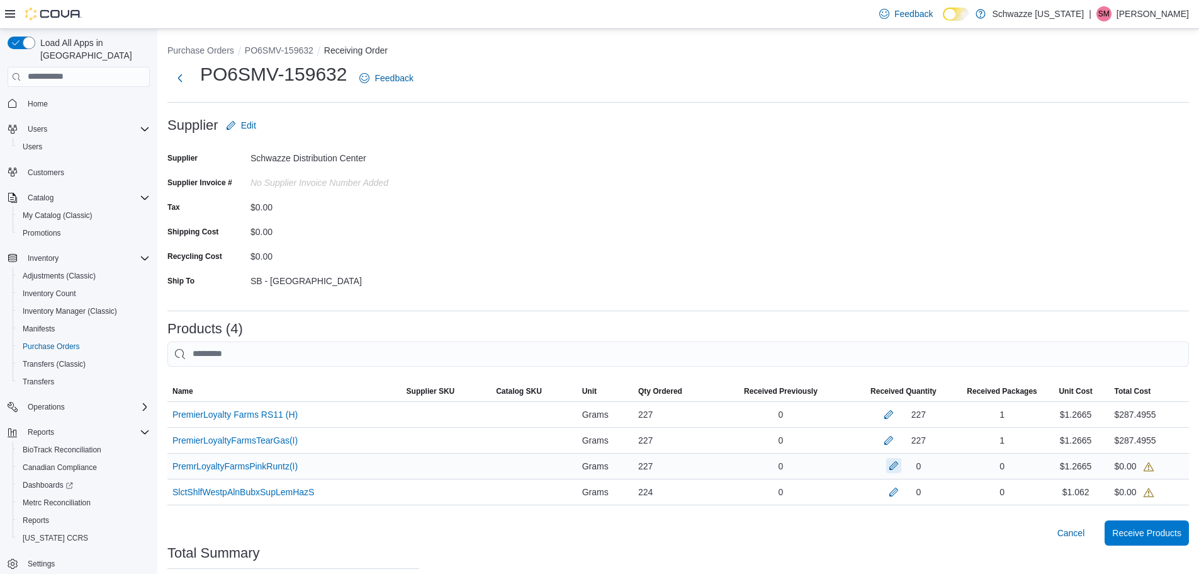
click at [897, 464] on button "button" at bounding box center [893, 465] width 15 height 15
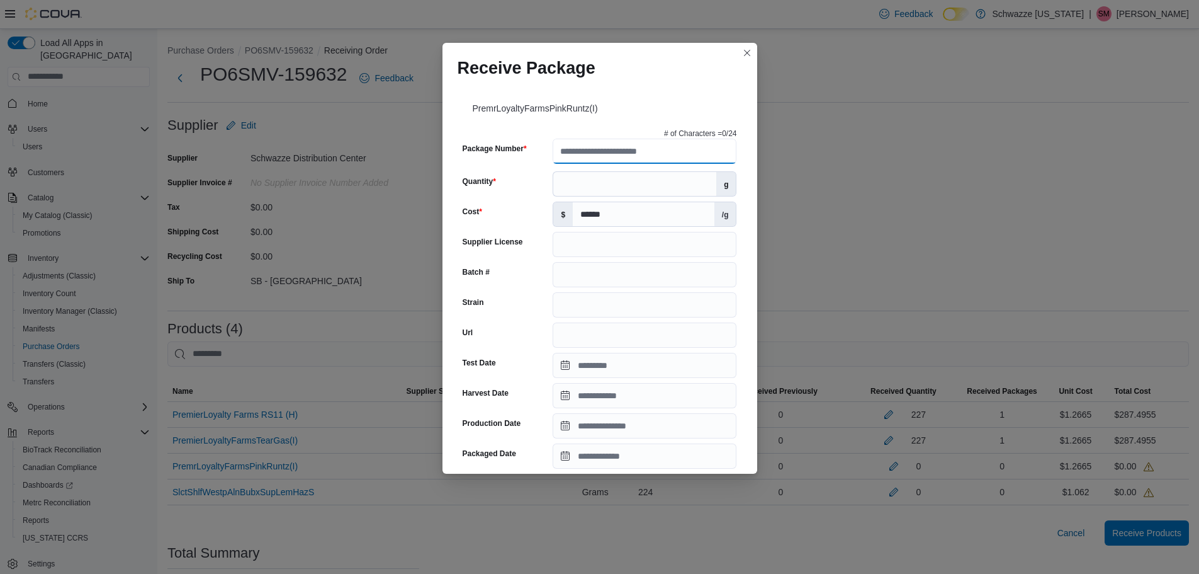
click at [667, 144] on input "Package Number" at bounding box center [645, 151] width 184 height 25
type input "**********"
click at [655, 179] on div "**********" at bounding box center [600, 439] width 285 height 632
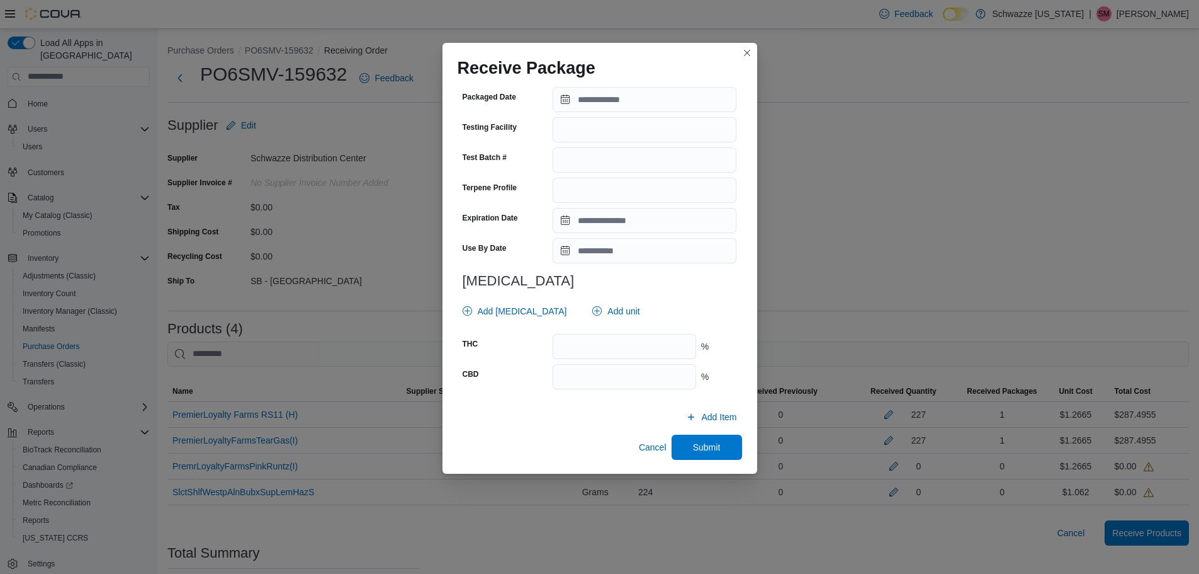
scroll to position [368, 0]
type input "***"
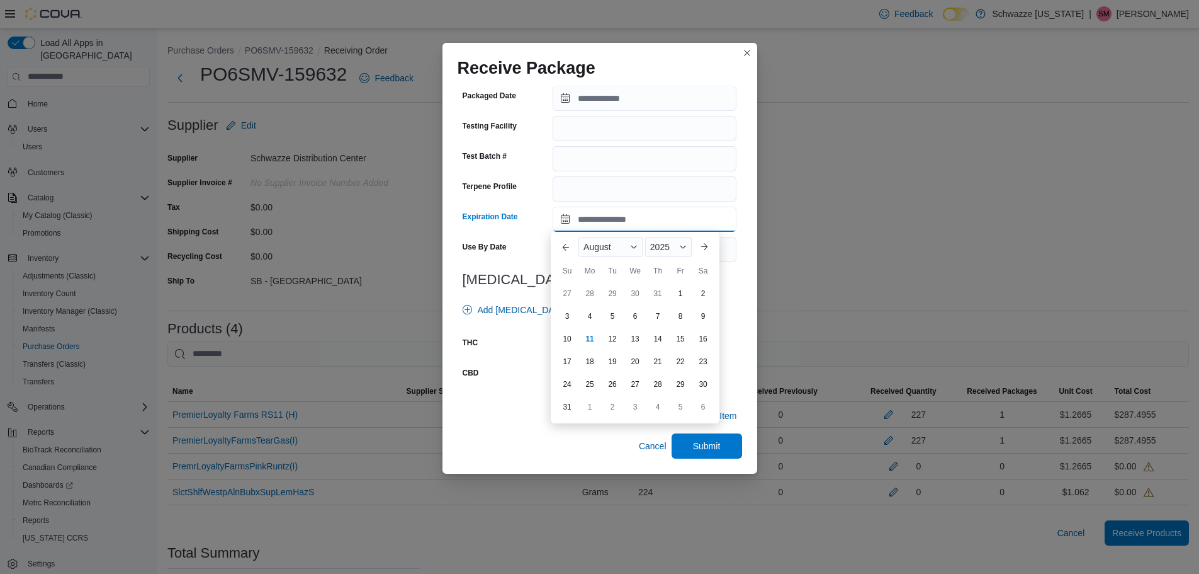
click at [632, 213] on input "Expiration Date" at bounding box center [645, 219] width 184 height 25
click at [604, 241] on div "August" at bounding box center [611, 247] width 64 height 20
click at [603, 296] on div "April" at bounding box center [622, 302] width 83 height 15
click at [666, 254] on div "2025" at bounding box center [667, 247] width 50 height 20
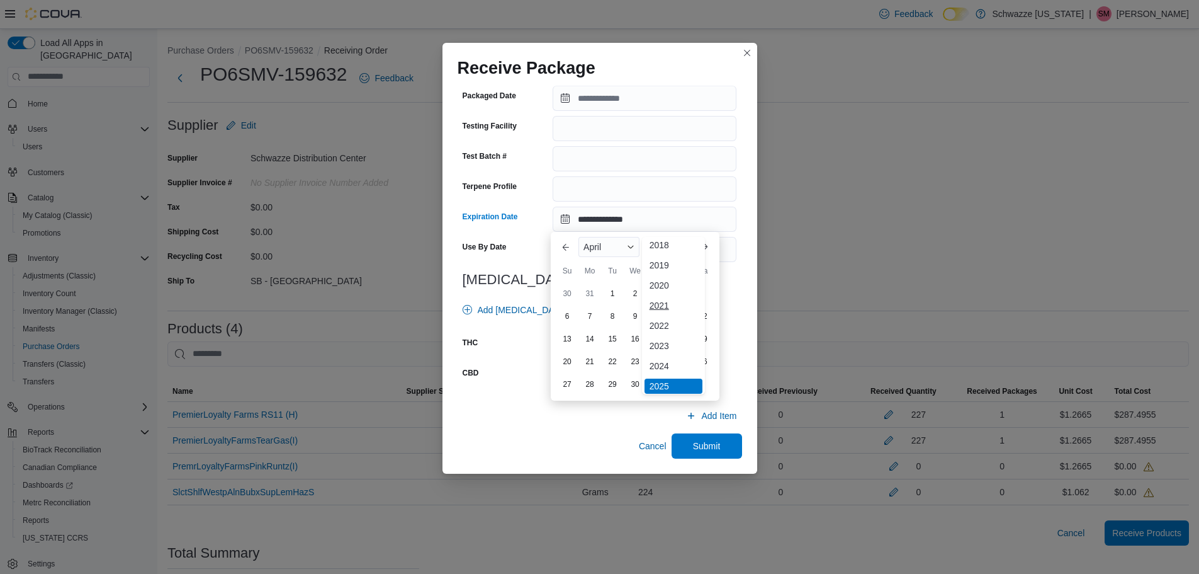
scroll to position [67, 0]
click at [664, 345] on div "2026" at bounding box center [674, 343] width 58 height 15
click at [566, 339] on div "12" at bounding box center [567, 339] width 22 height 22
type input "**********"
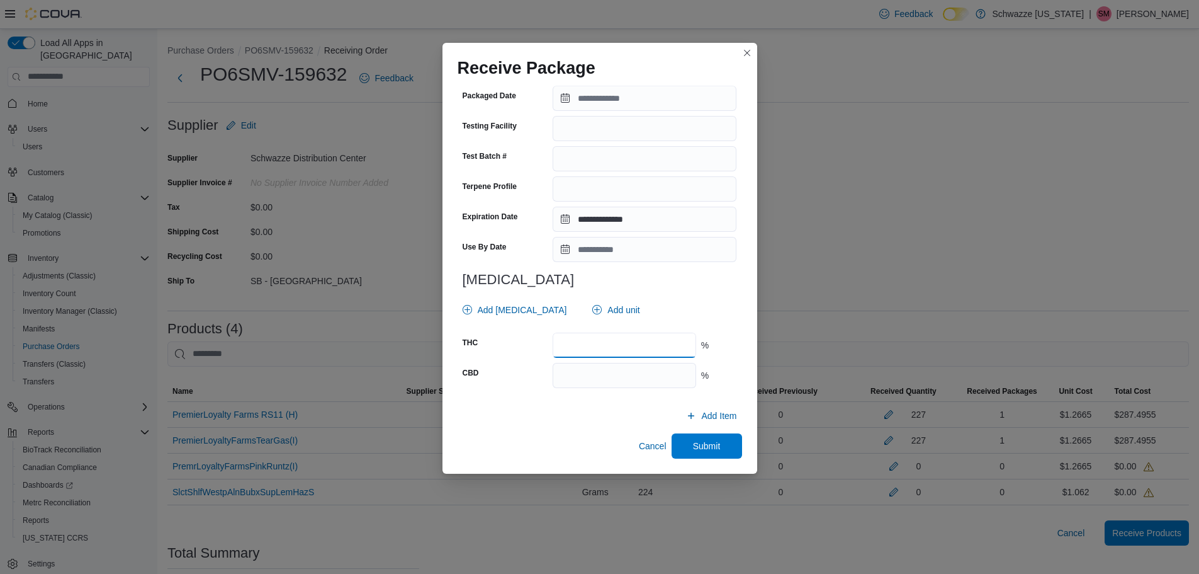
click at [637, 346] on input "number" at bounding box center [624, 344] width 143 height 25
type input "****"
click at [715, 448] on span "Submit" at bounding box center [706, 445] width 55 height 25
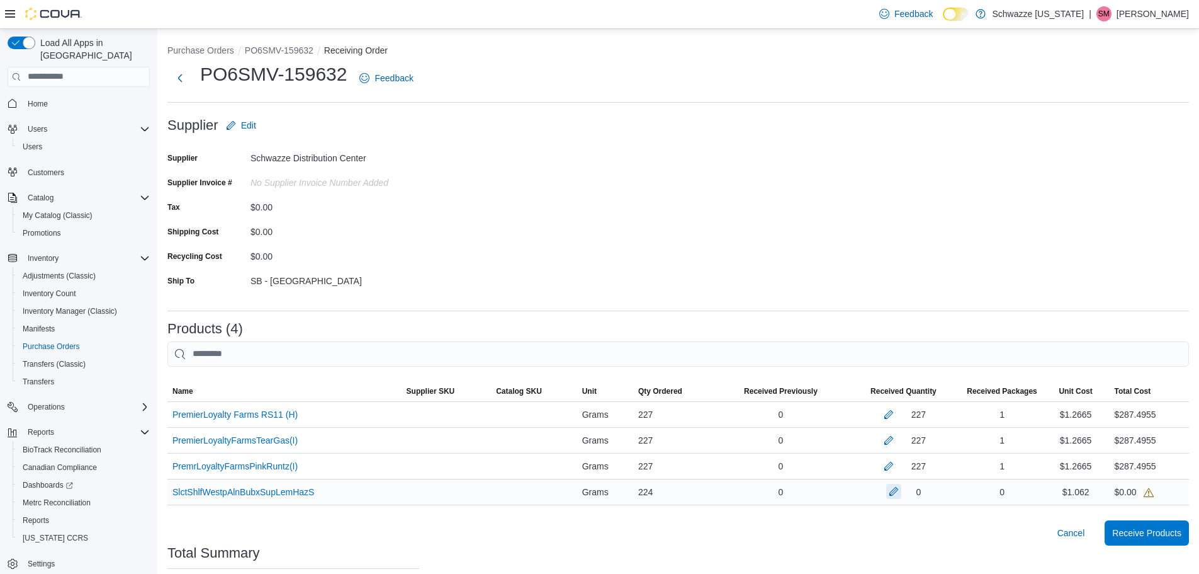
click at [902, 493] on button "button" at bounding box center [893, 491] width 15 height 15
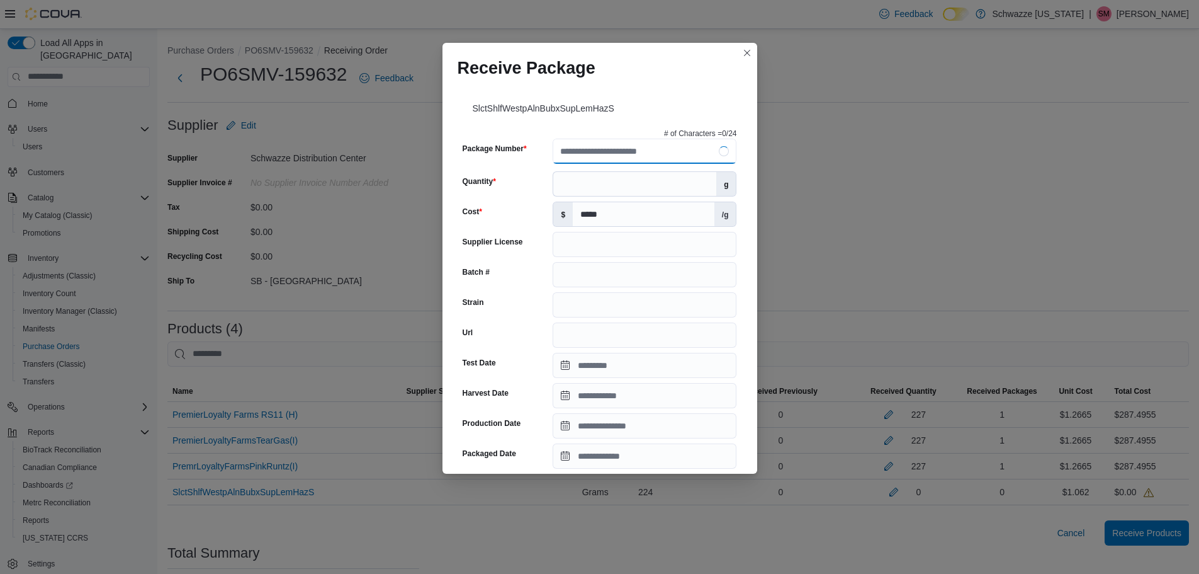
click at [641, 147] on input "Package Number" at bounding box center [645, 151] width 184 height 25
type input "**********"
click at [648, 192] on input "Quantity" at bounding box center [634, 184] width 163 height 24
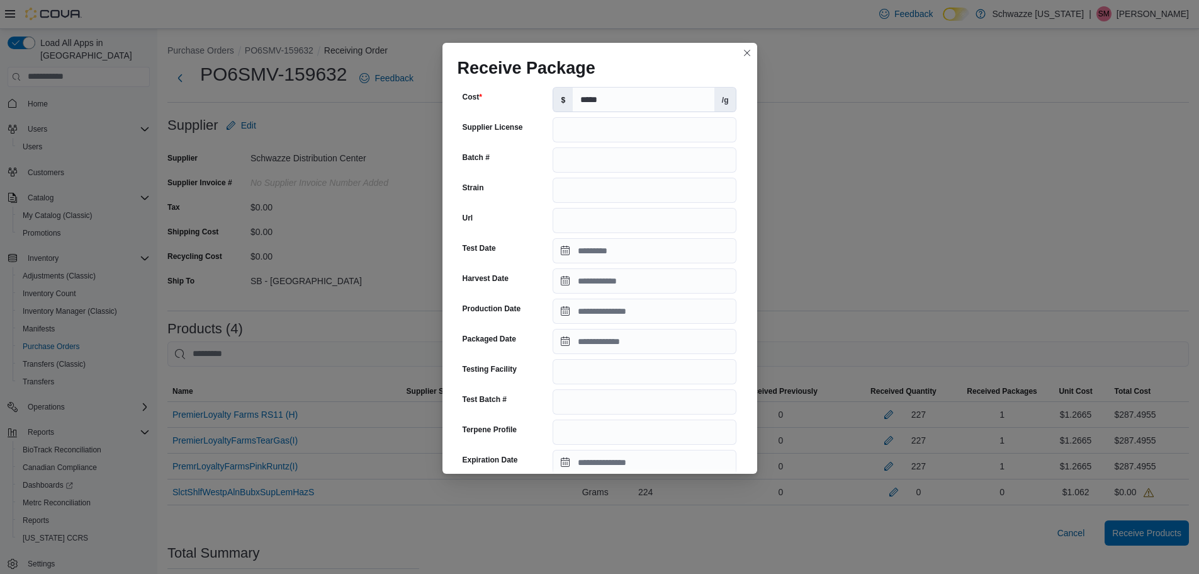
scroll to position [126, 0]
type input "***"
click at [604, 451] on input "Expiration Date" at bounding box center [645, 460] width 184 height 25
click at [616, 276] on div "August" at bounding box center [611, 272] width 64 height 20
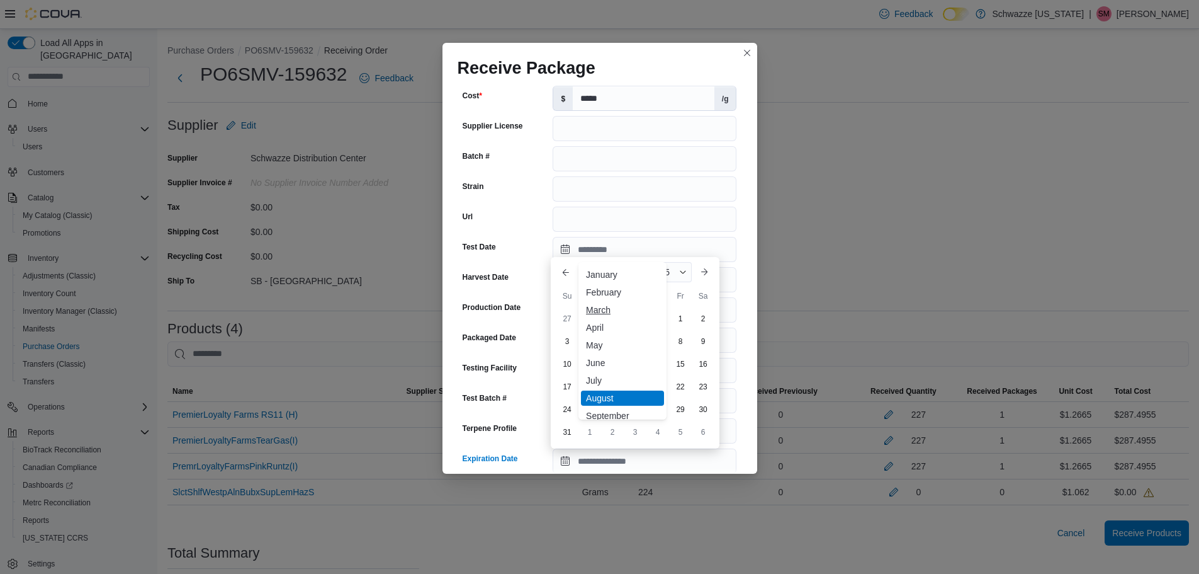
click at [612, 314] on div "March" at bounding box center [622, 309] width 83 height 15
click at [660, 332] on div "6" at bounding box center [658, 342] width 22 height 22
type input "**********"
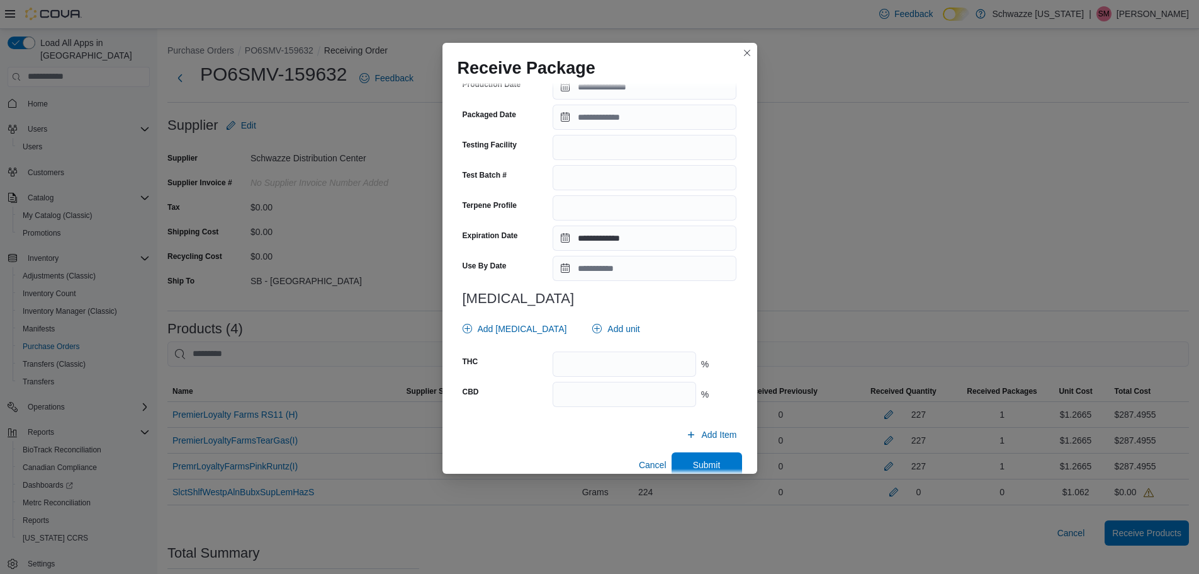
scroll to position [368, 0]
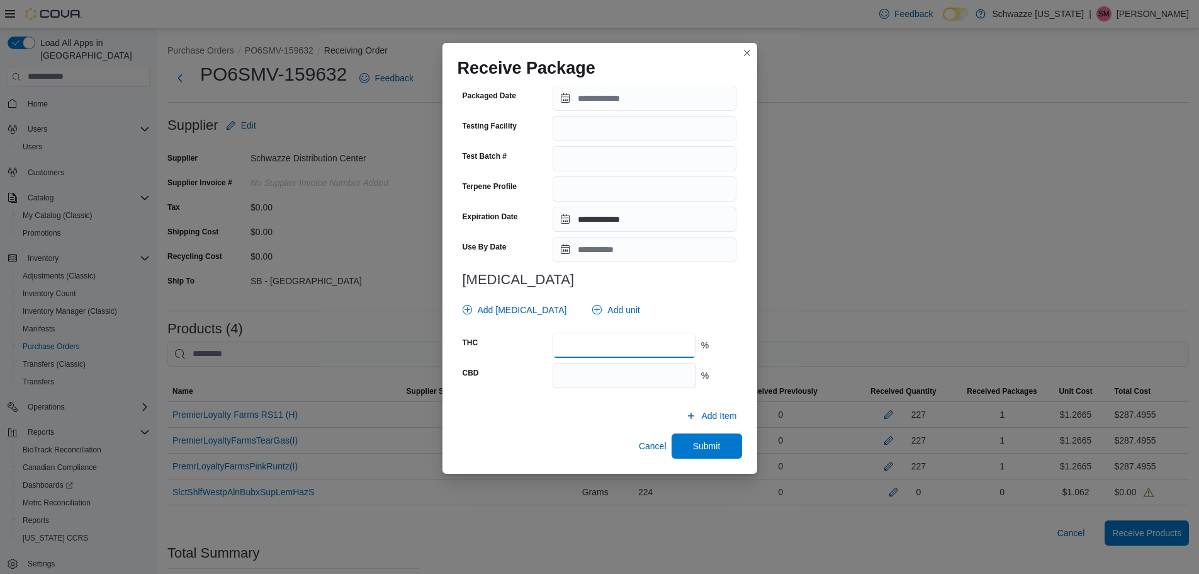
click at [630, 343] on input "number" at bounding box center [624, 344] width 143 height 25
type input "****"
click at [682, 441] on span "Submit" at bounding box center [706, 445] width 55 height 25
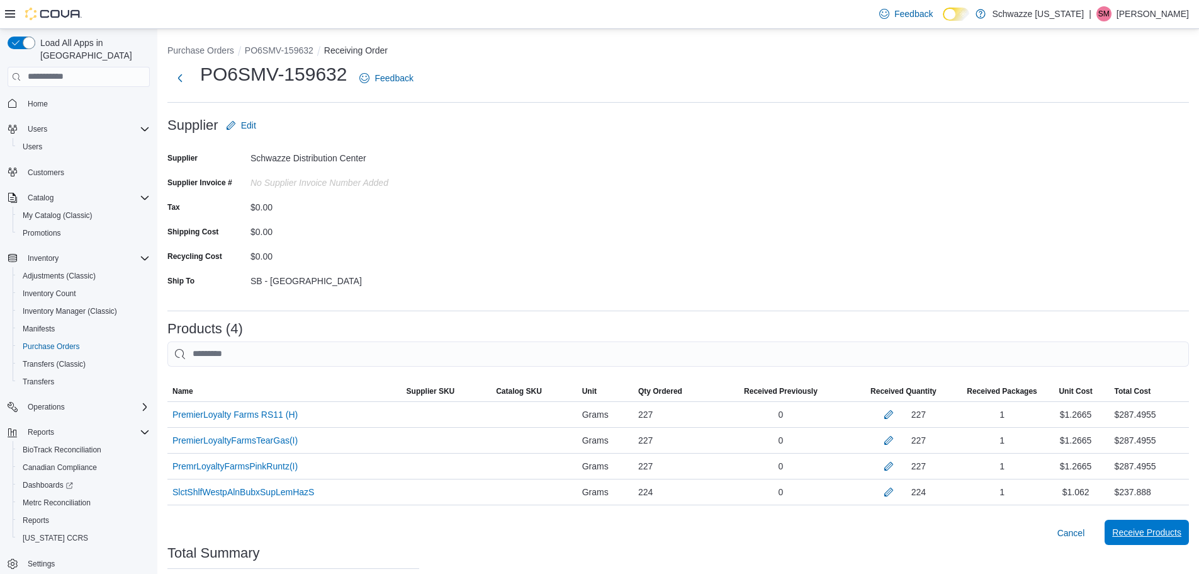
click at [1169, 535] on span "Receive Products" at bounding box center [1147, 532] width 69 height 13
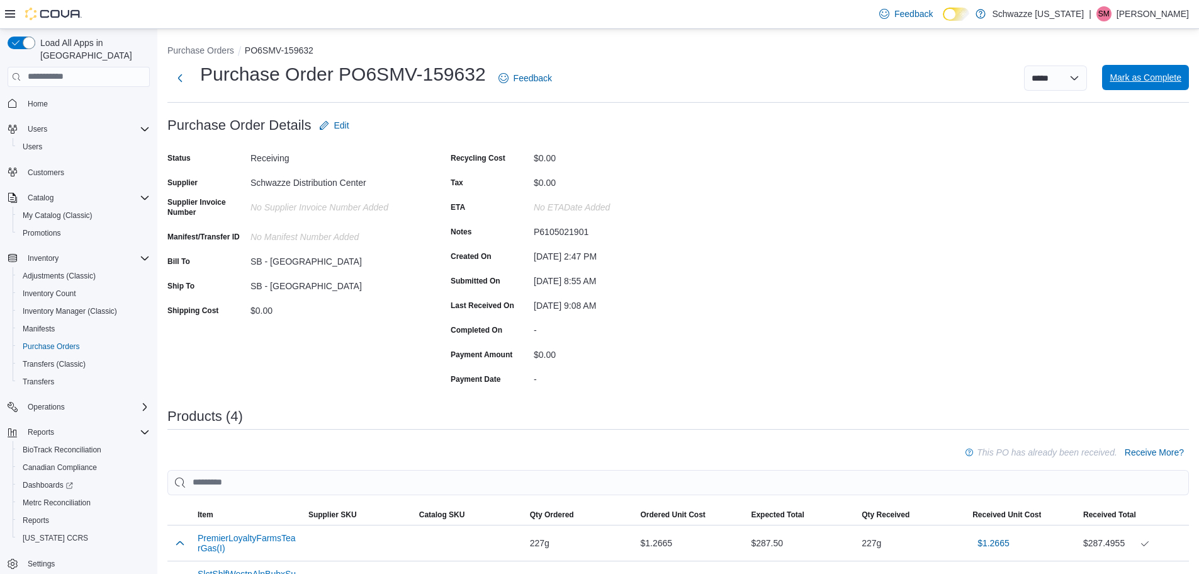
click at [1129, 74] on span "Mark as Complete" at bounding box center [1146, 77] width 72 height 13
